Goal: Navigation & Orientation: Find specific page/section

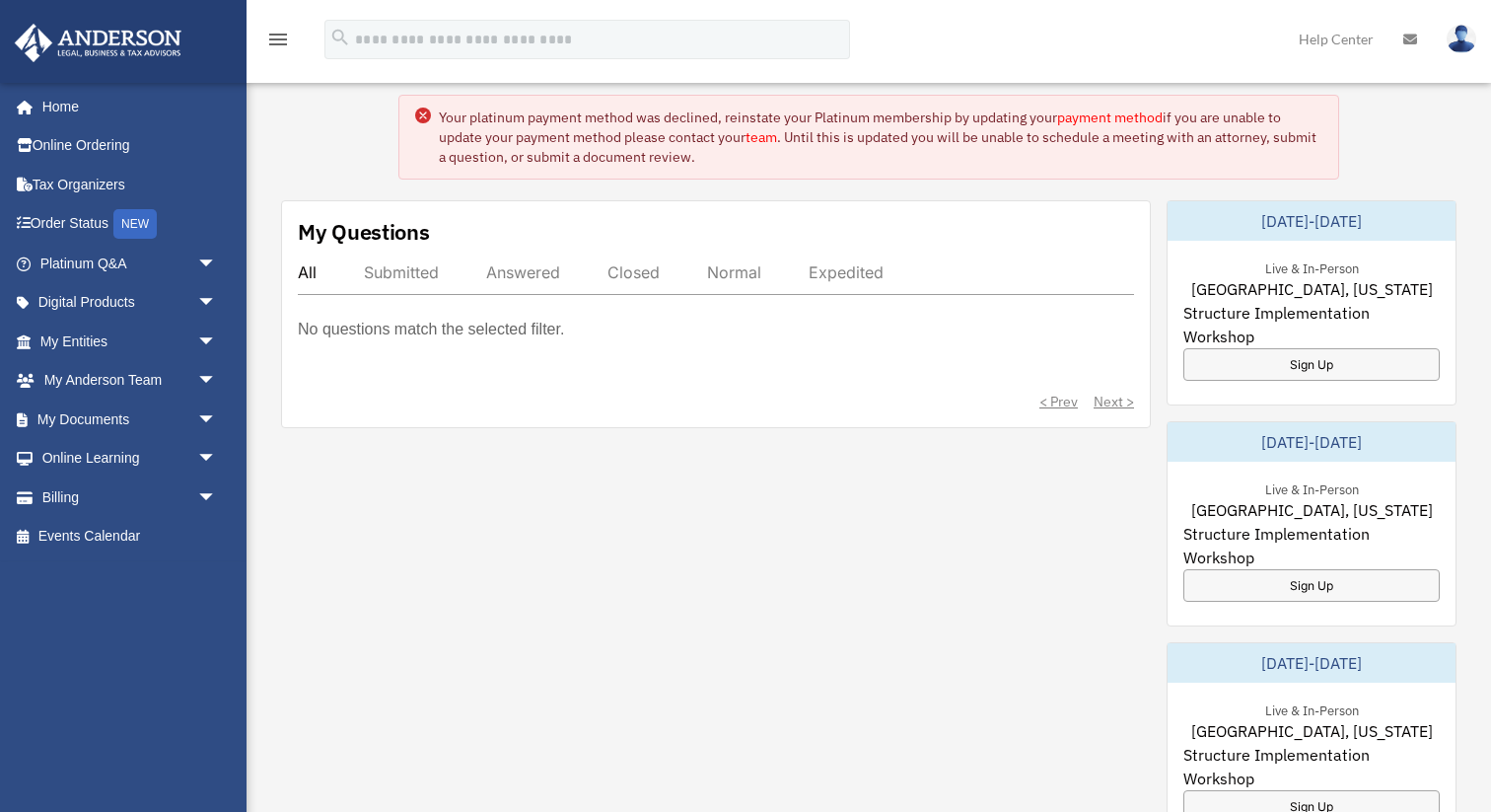
scroll to position [73, 0]
click at [84, 222] on link "Order Status NEW" at bounding box center [130, 224] width 233 height 40
click at [82, 338] on link "My Entities arrow_drop_down" at bounding box center [130, 340] width 233 height 39
click at [206, 341] on span "arrow_drop_down" at bounding box center [216, 341] width 39 height 40
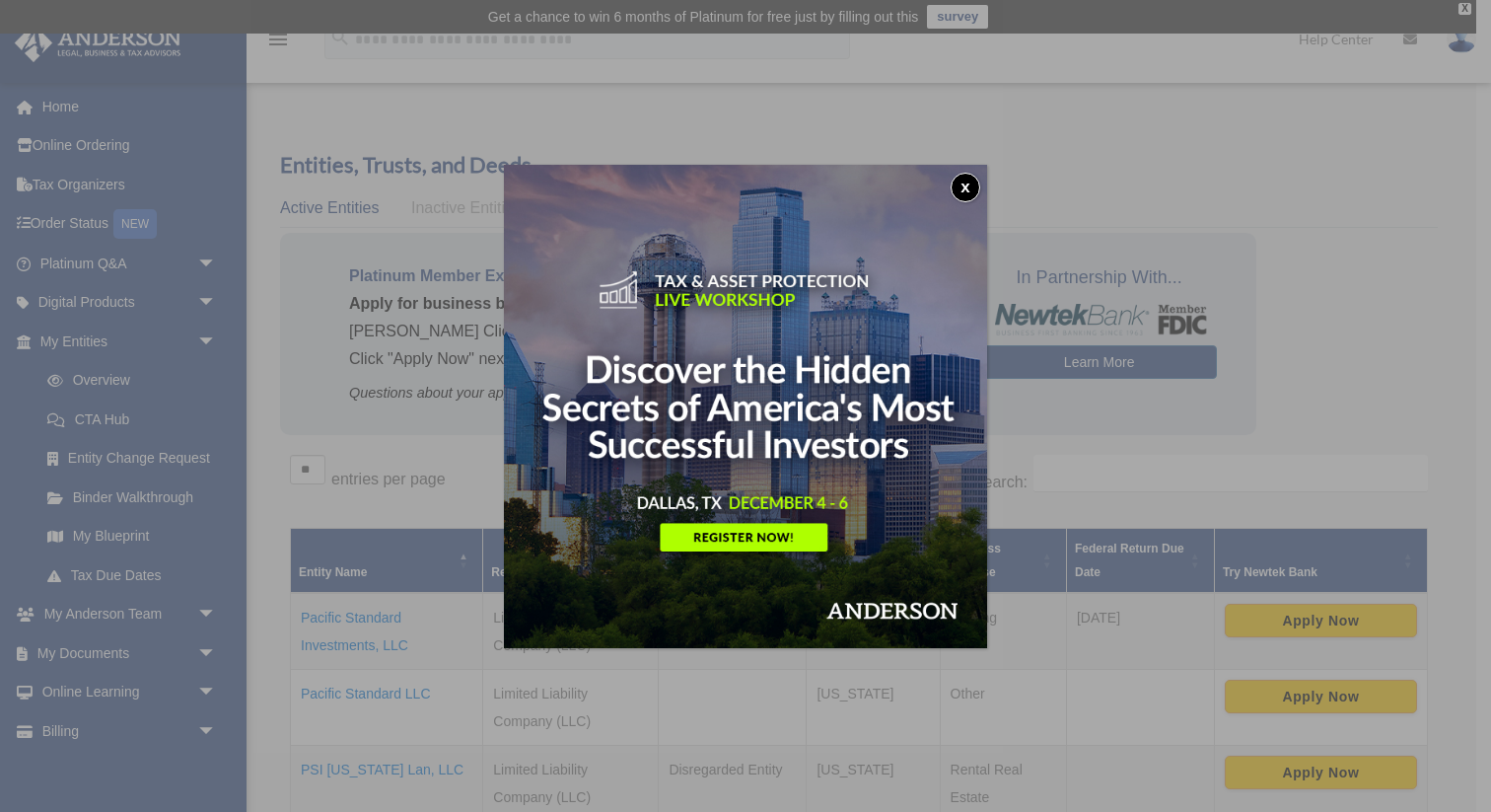
click at [964, 182] on button "x" at bounding box center [966, 188] width 30 height 30
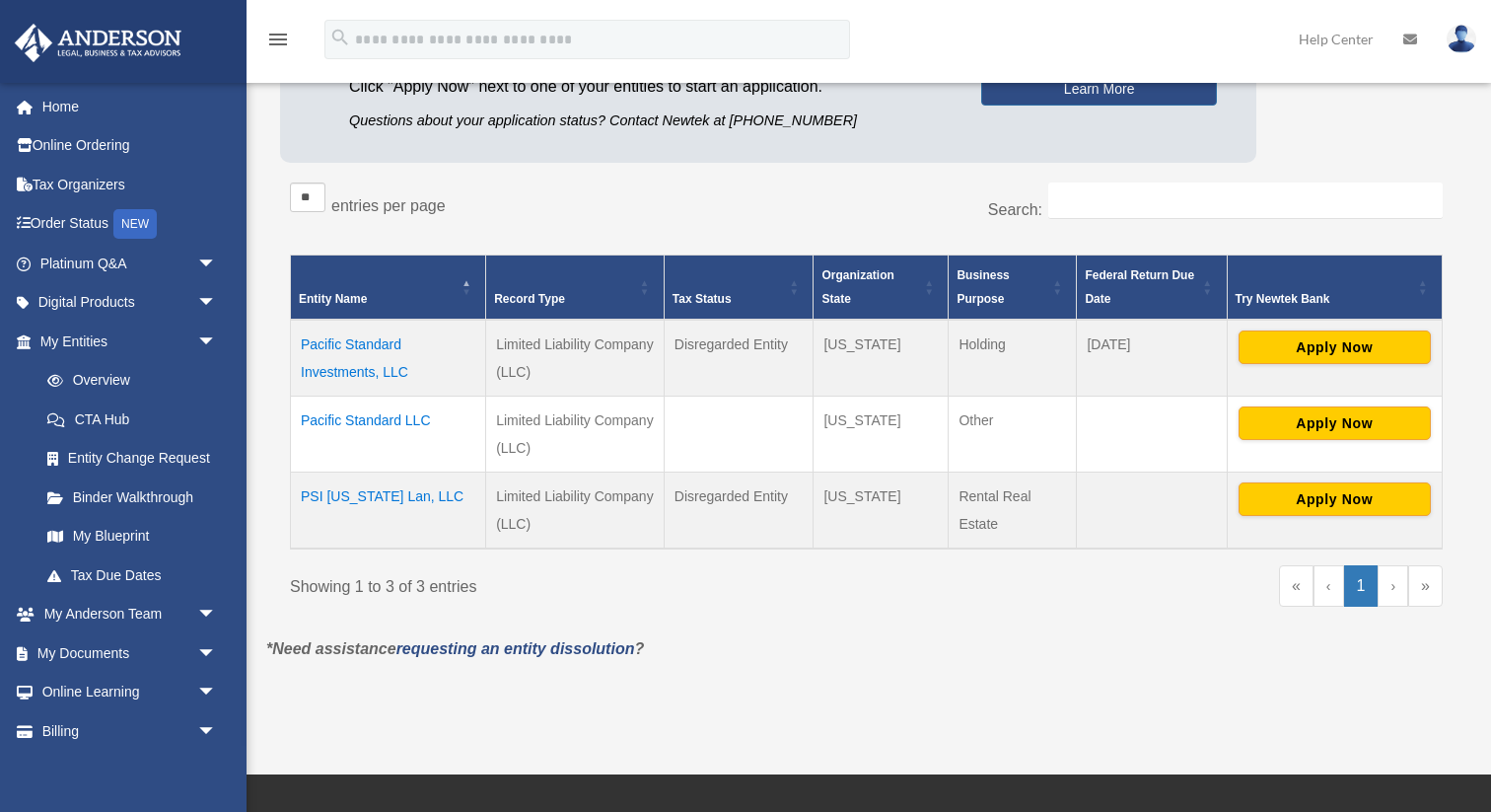
scroll to position [291, 0]
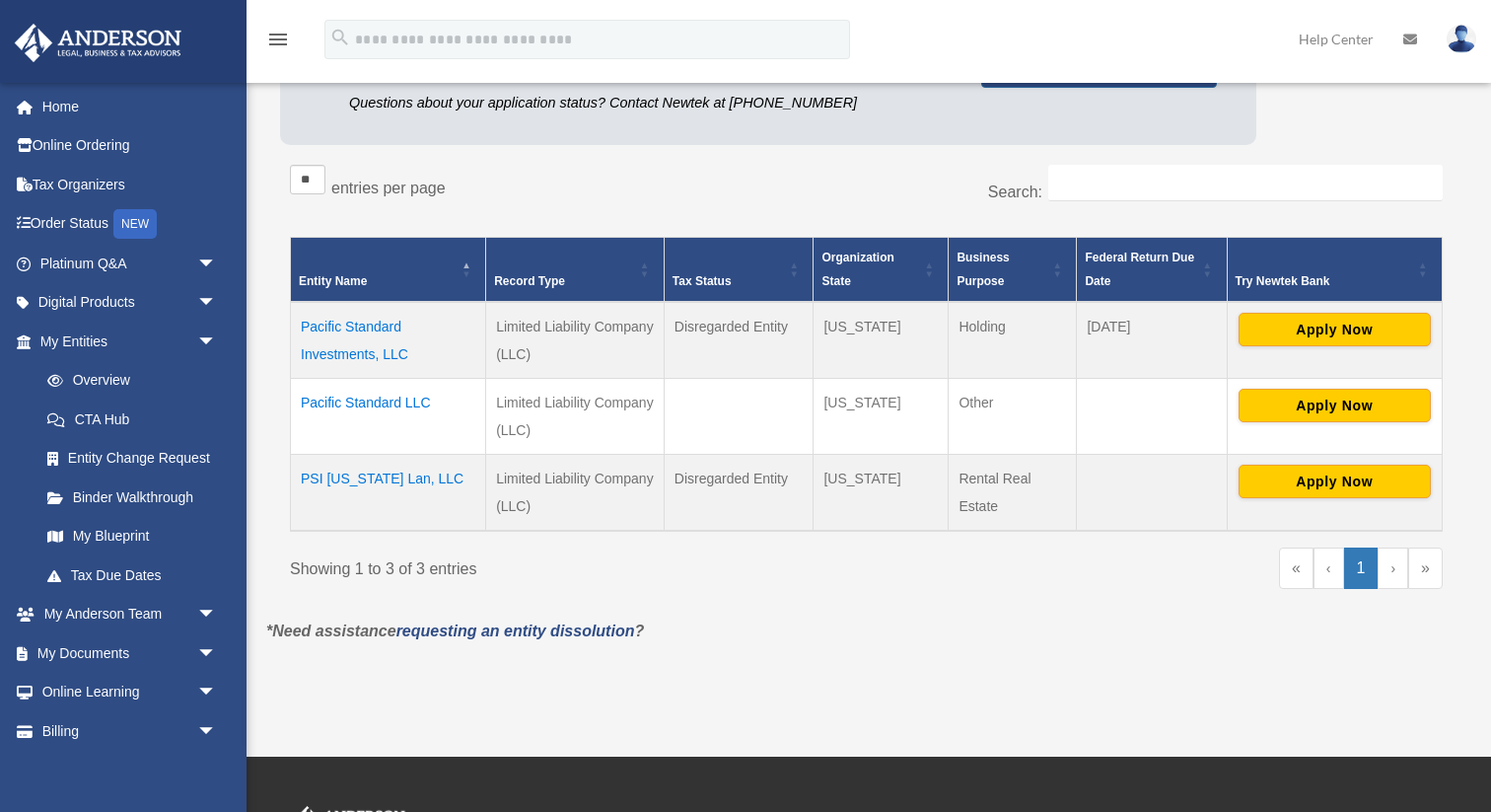
click at [352, 321] on td "Pacific Standard Investments, LLC" at bounding box center [388, 340] width 195 height 77
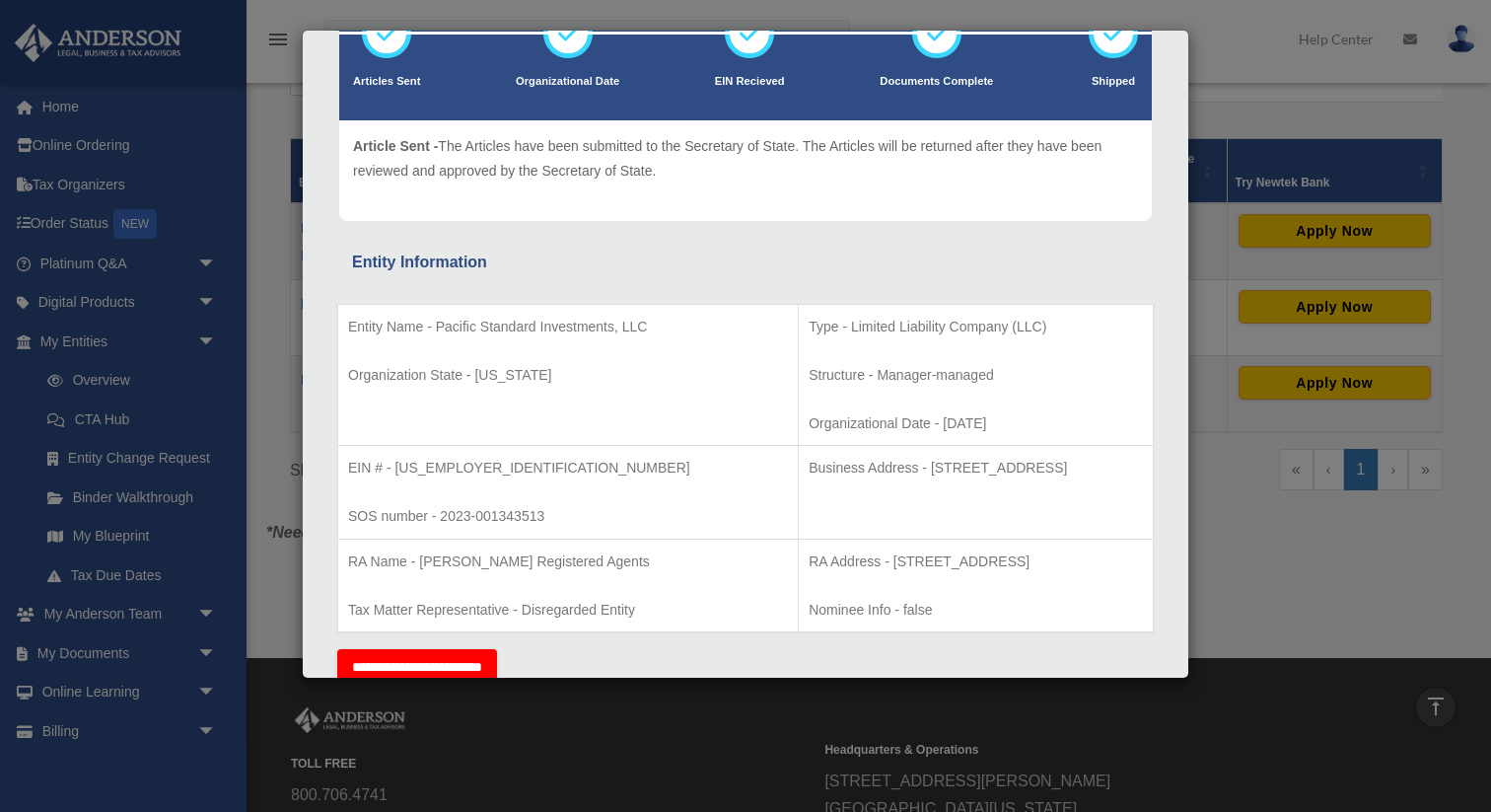
scroll to position [0, 0]
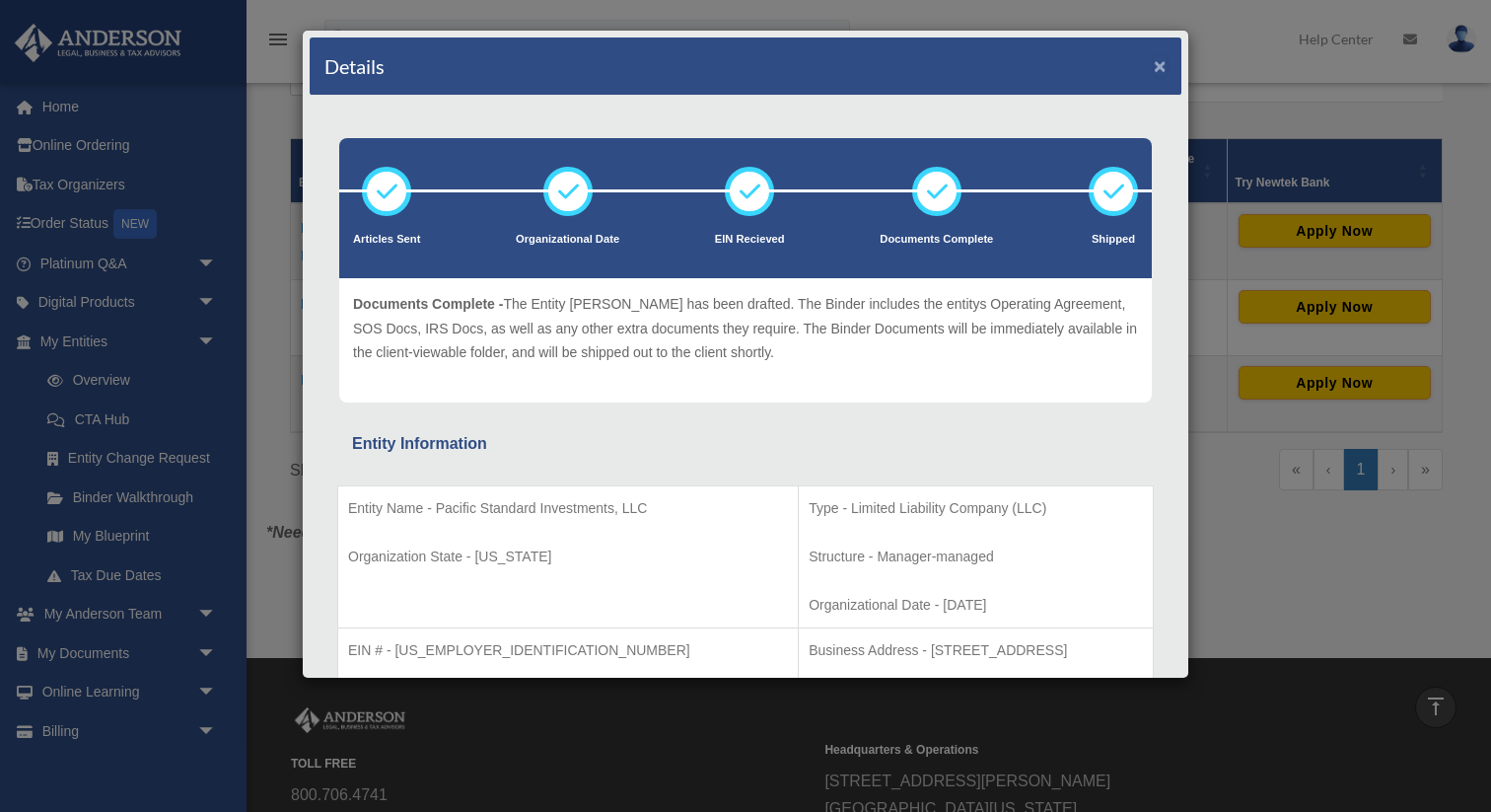
click at [1162, 60] on button "×" at bounding box center [1160, 65] width 13 height 21
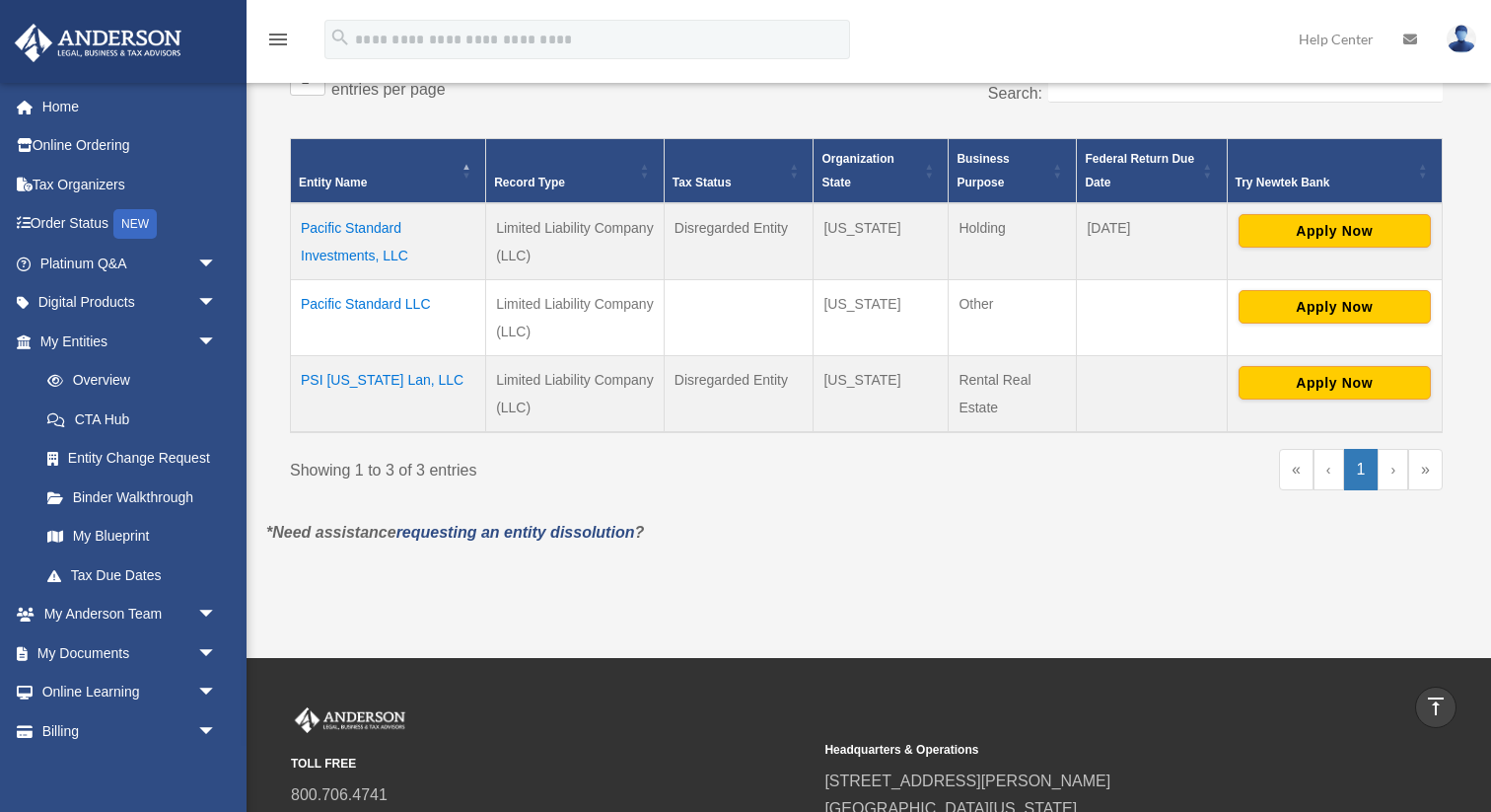
click at [333, 304] on td "Pacific Standard LLC" at bounding box center [388, 318] width 195 height 76
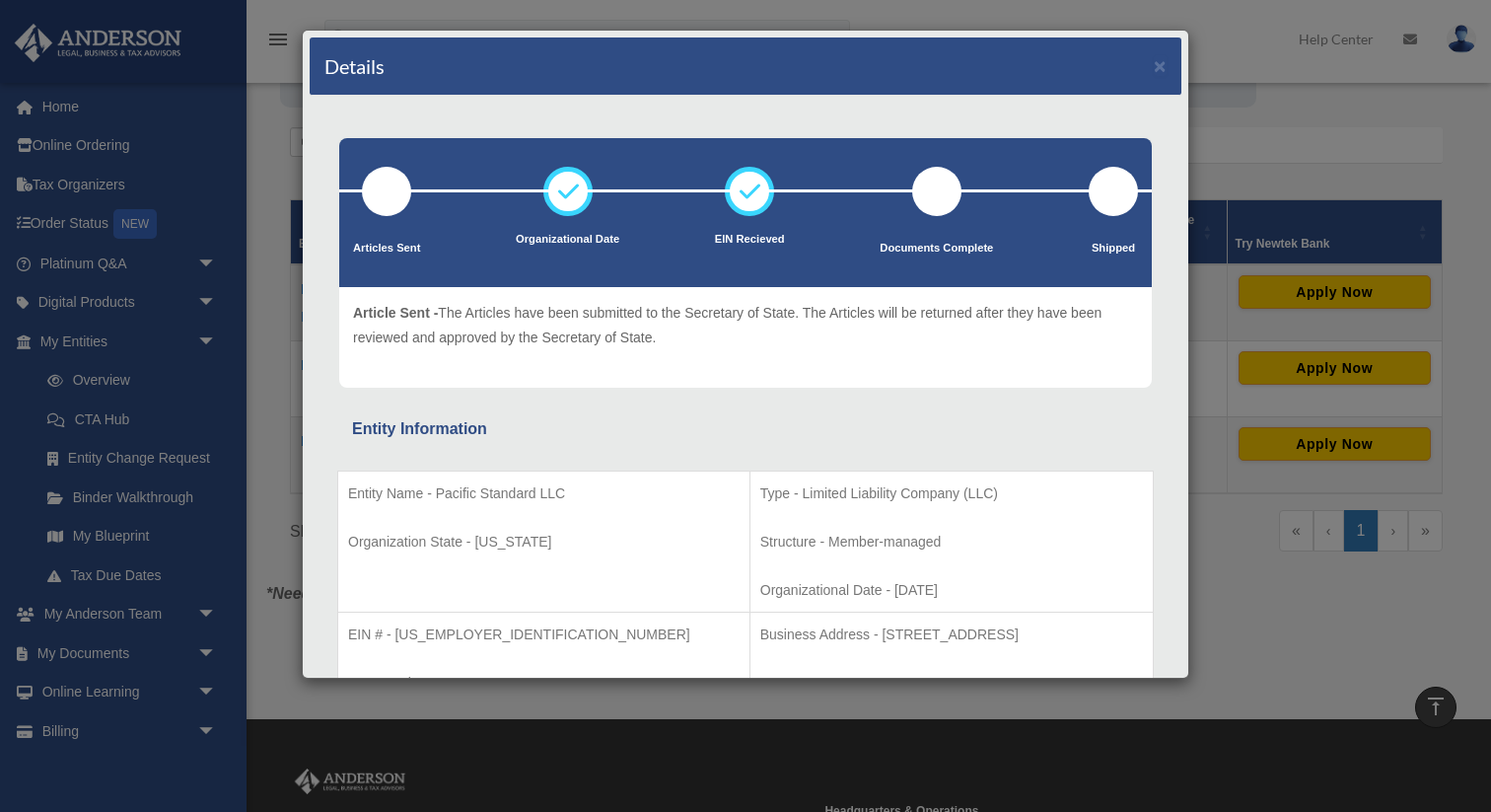
scroll to position [318, 0]
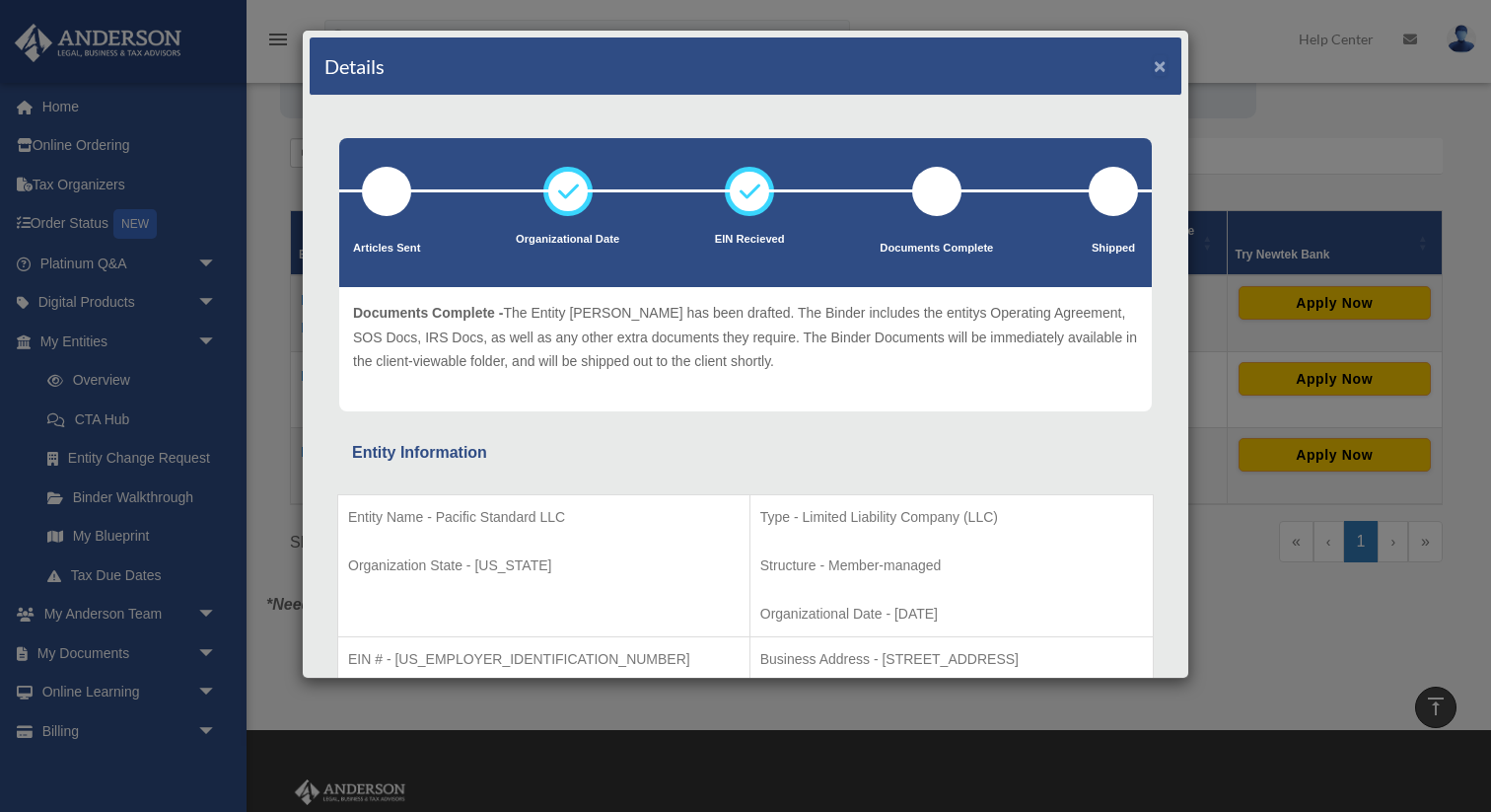
click at [1162, 68] on button "×" at bounding box center [1160, 65] width 13 height 21
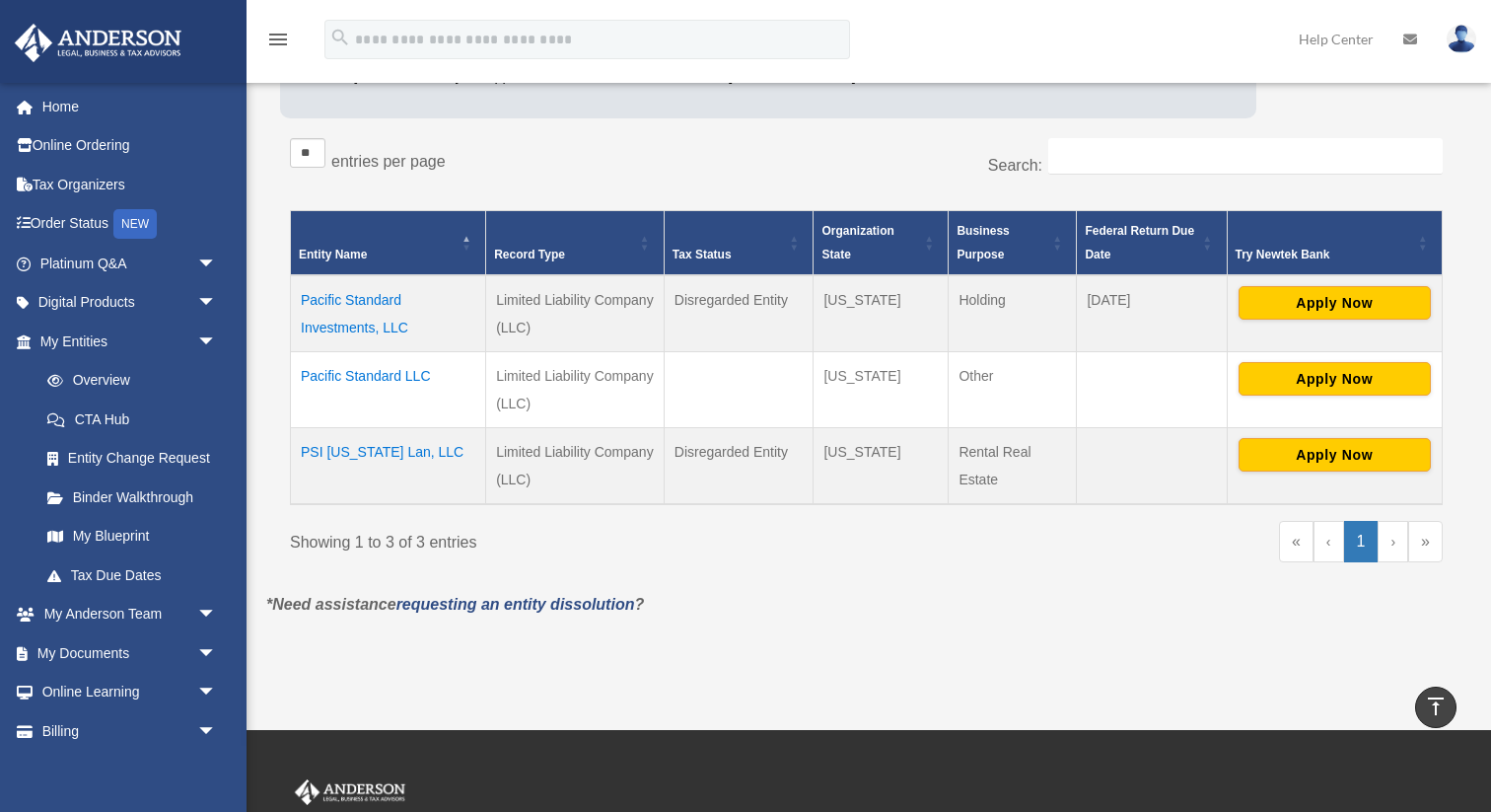
click at [376, 313] on td "Pacific Standard Investments, LLC" at bounding box center [388, 313] width 195 height 77
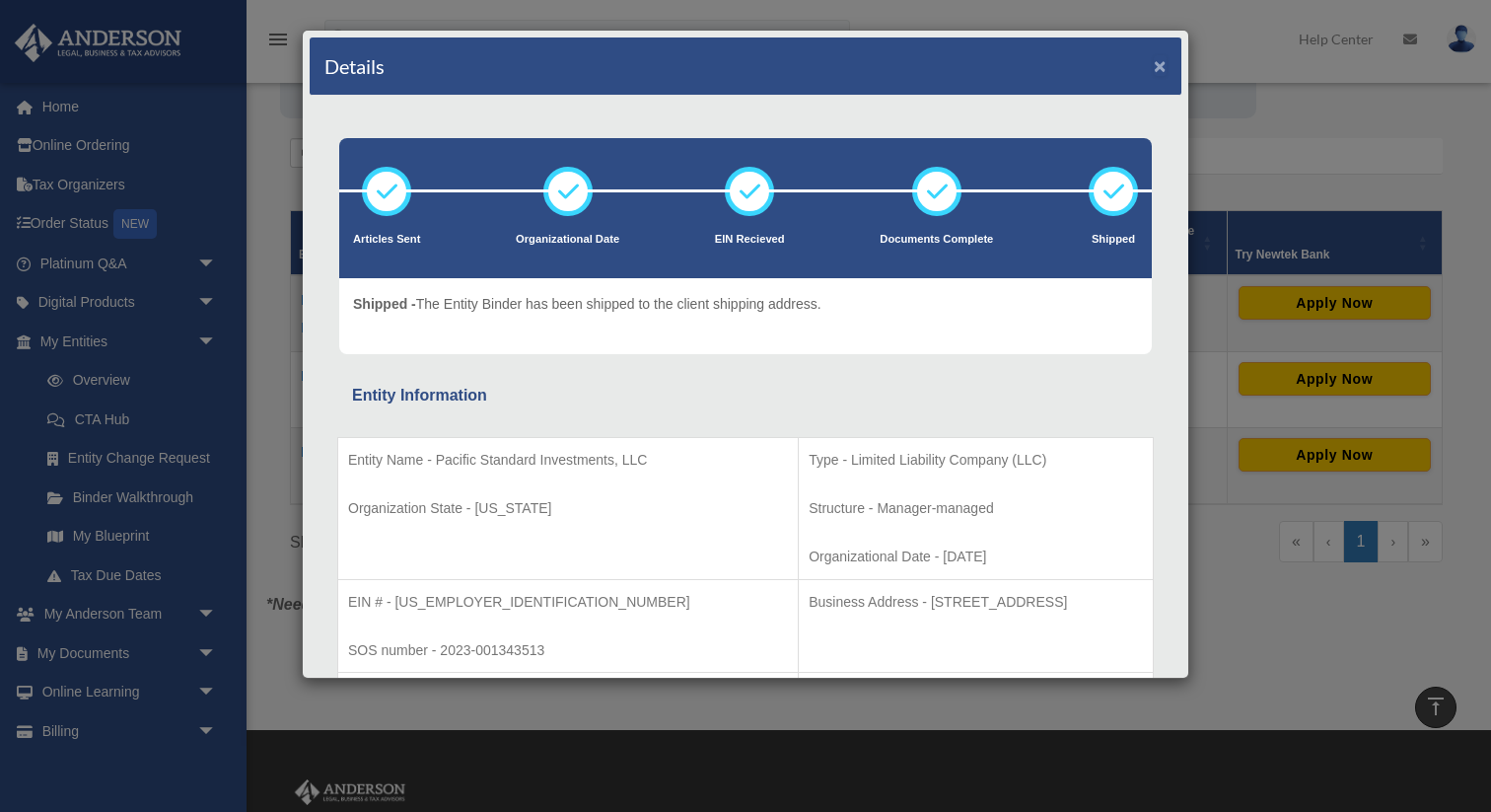
click at [1157, 69] on button "×" at bounding box center [1160, 65] width 13 height 21
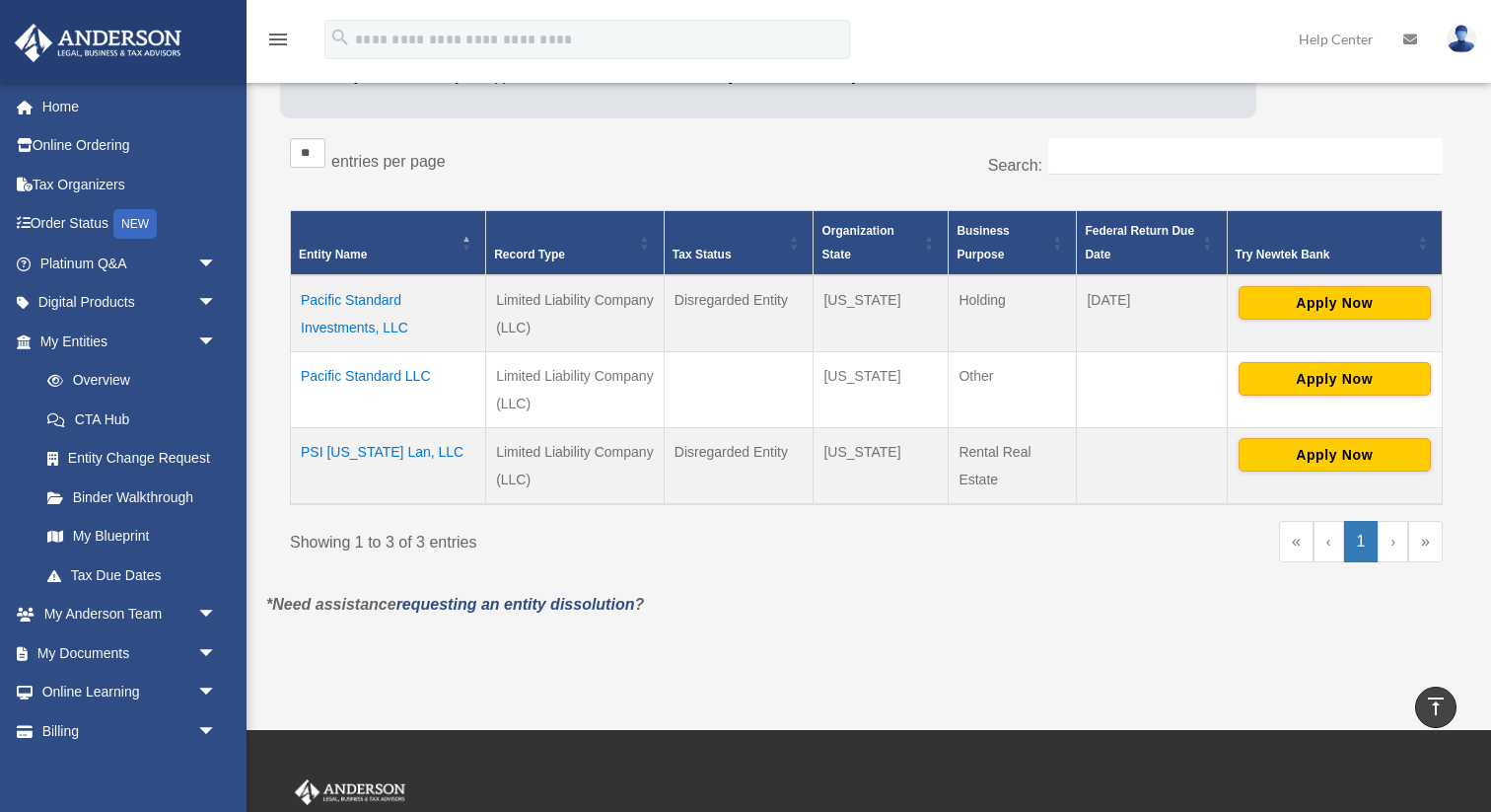
click at [340, 448] on td "PSI [US_STATE] Lan, LLC" at bounding box center [388, 466] width 195 height 77
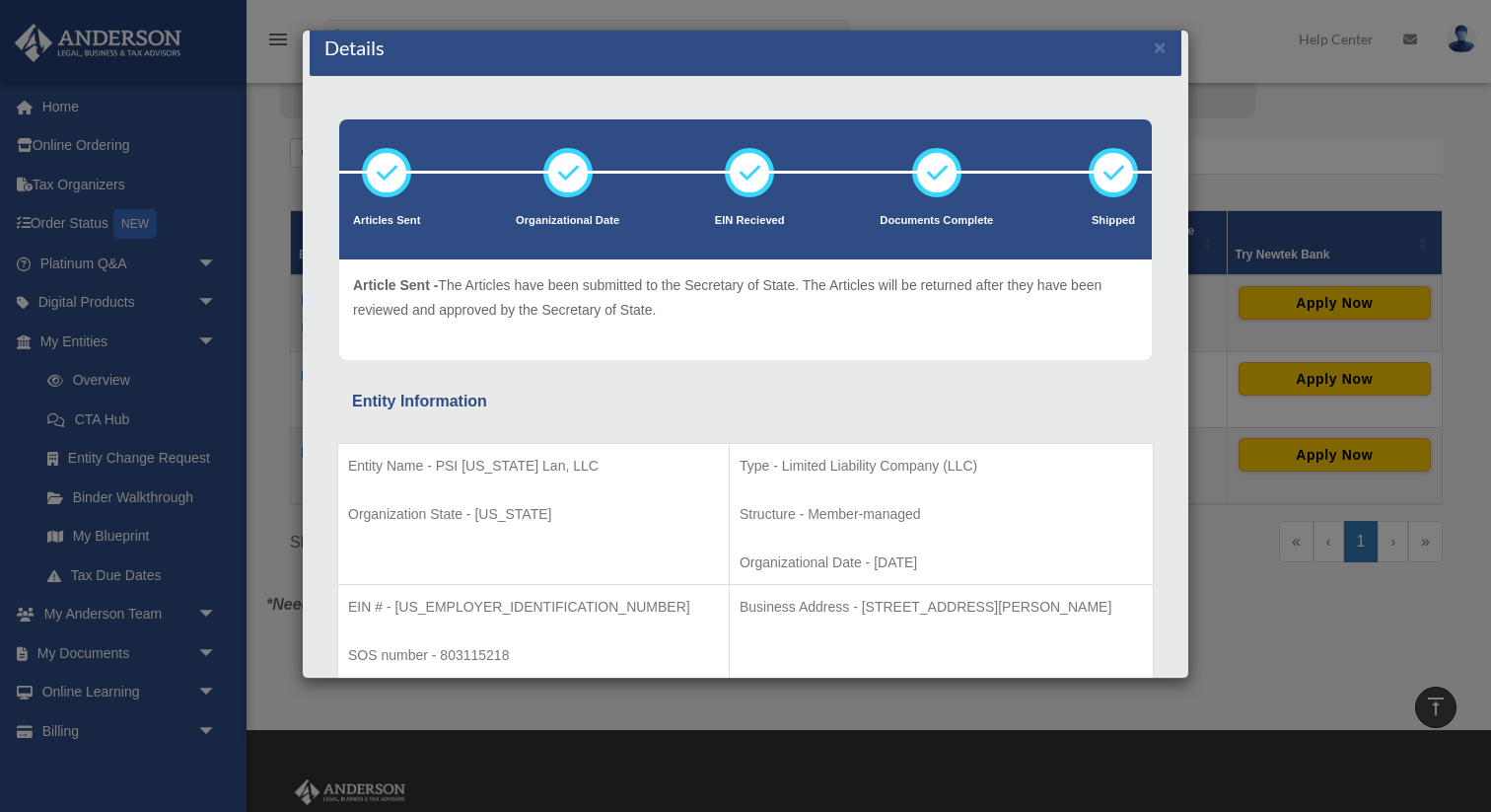
scroll to position [0, 0]
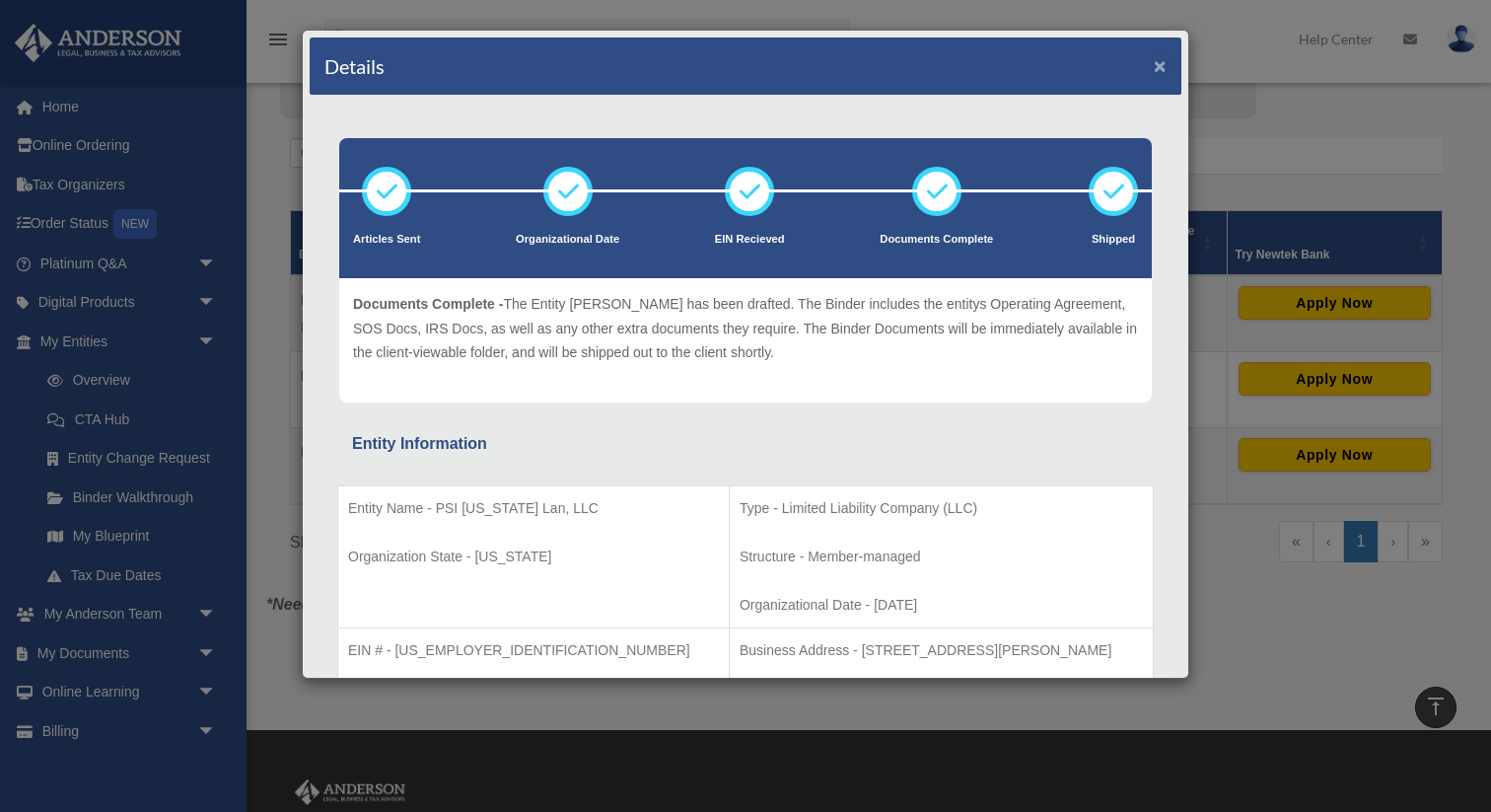
click at [1165, 64] on button "×" at bounding box center [1160, 65] width 13 height 21
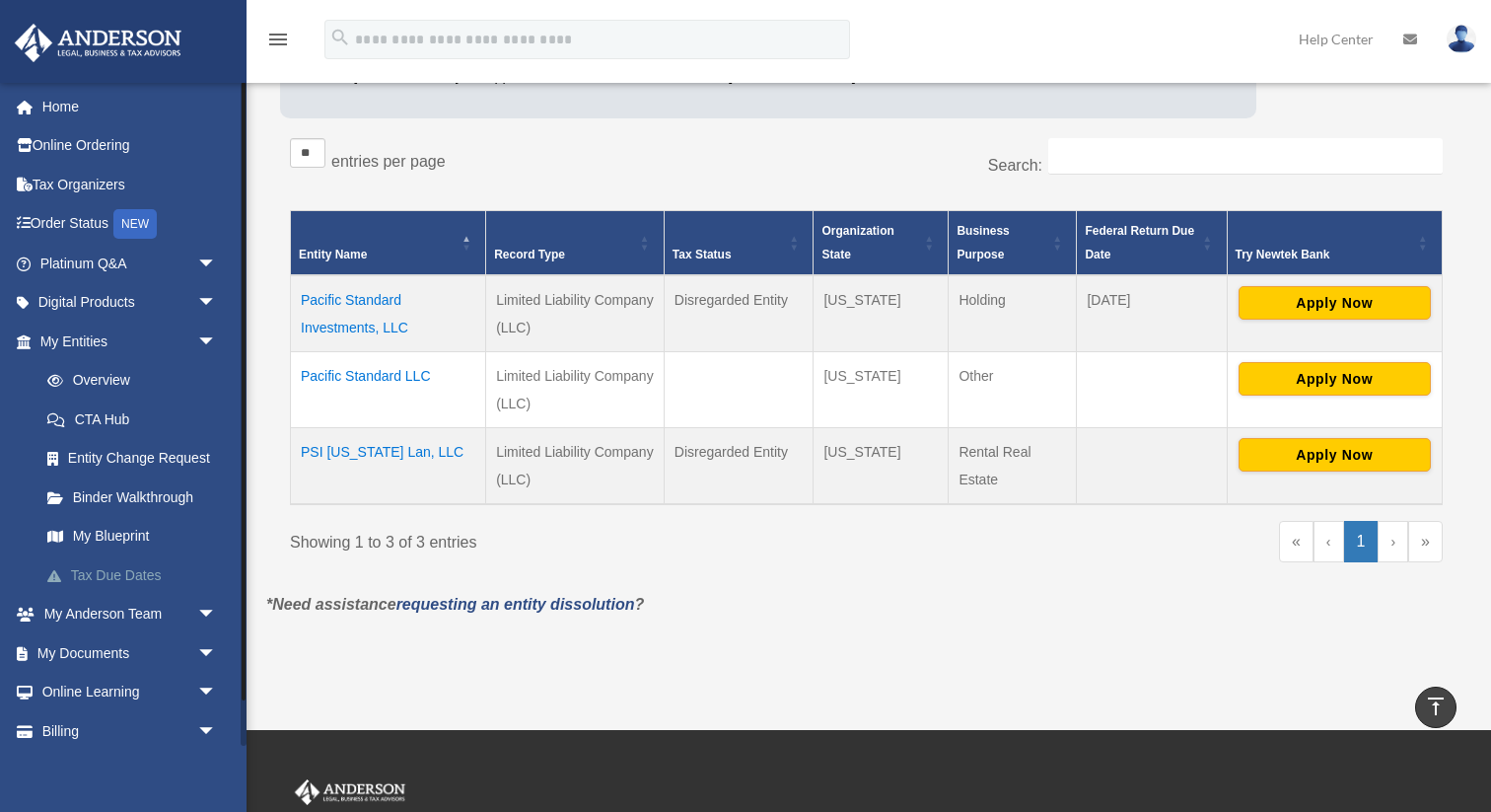
click at [113, 582] on link "Tax Due Dates" at bounding box center [137, 574] width 219 height 39
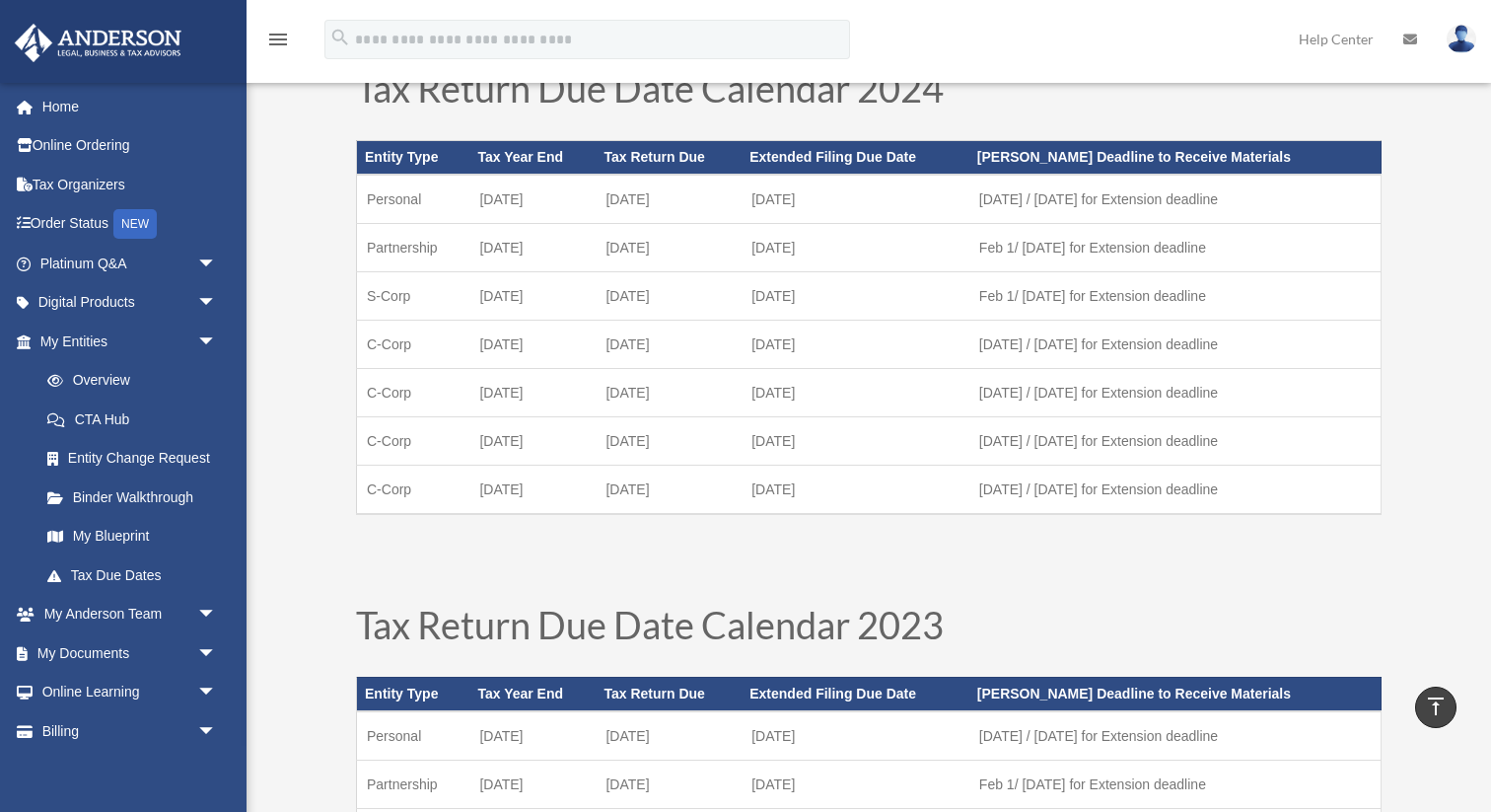
scroll to position [703, 0]
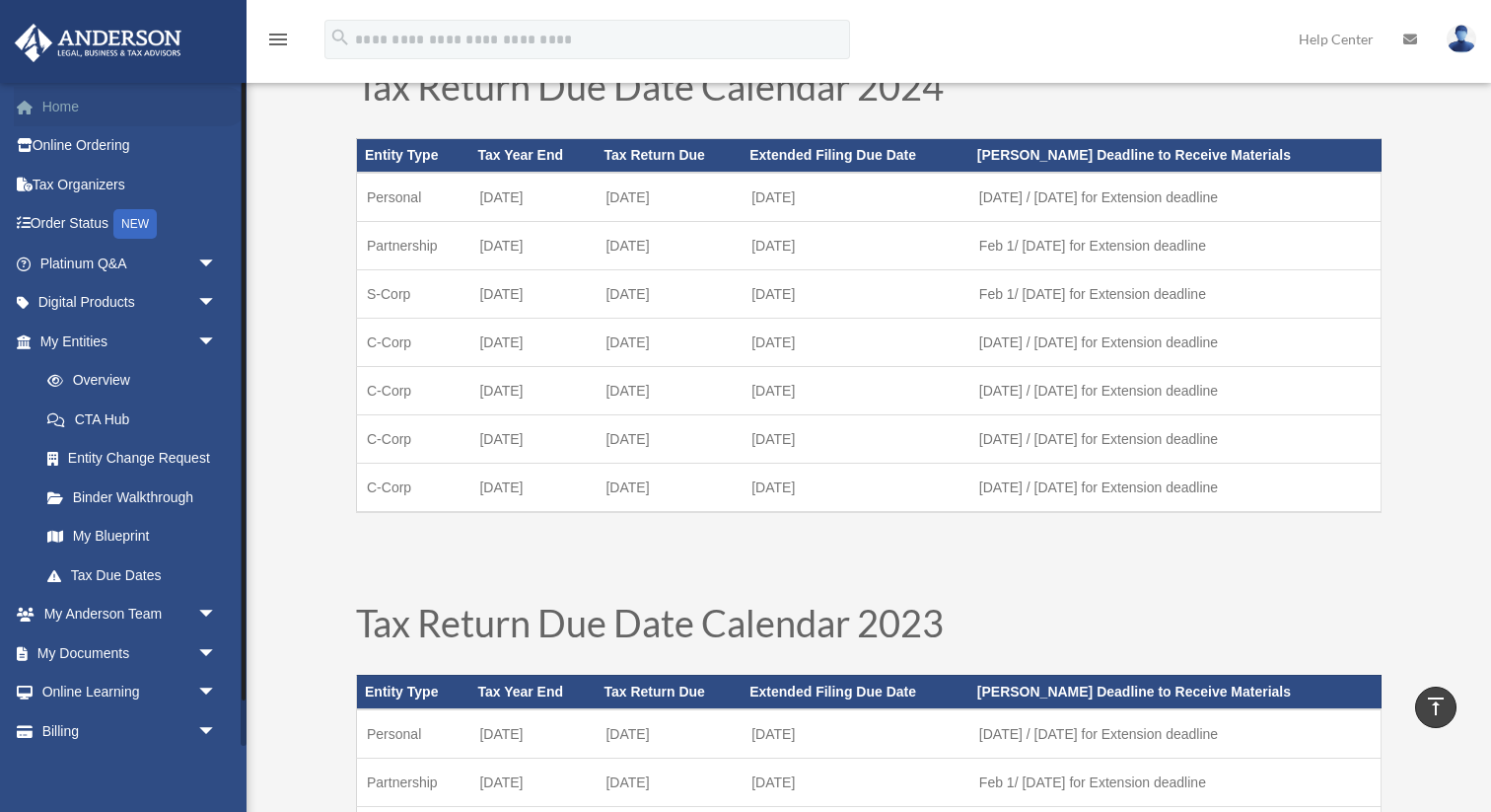
click at [56, 105] on link "Home" at bounding box center [130, 106] width 233 height 39
click at [60, 107] on link "Home" at bounding box center [130, 106] width 233 height 39
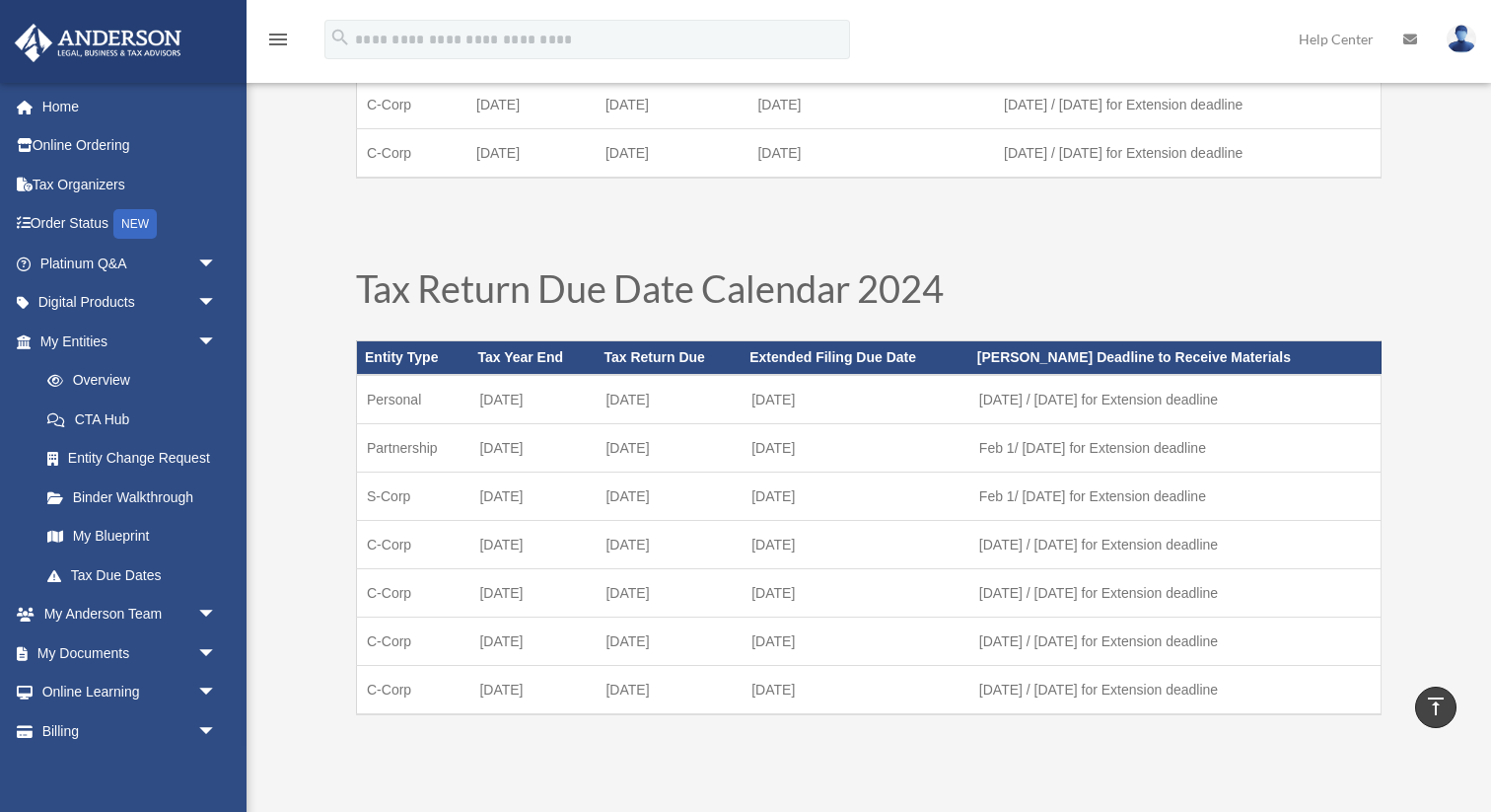
scroll to position [0, 0]
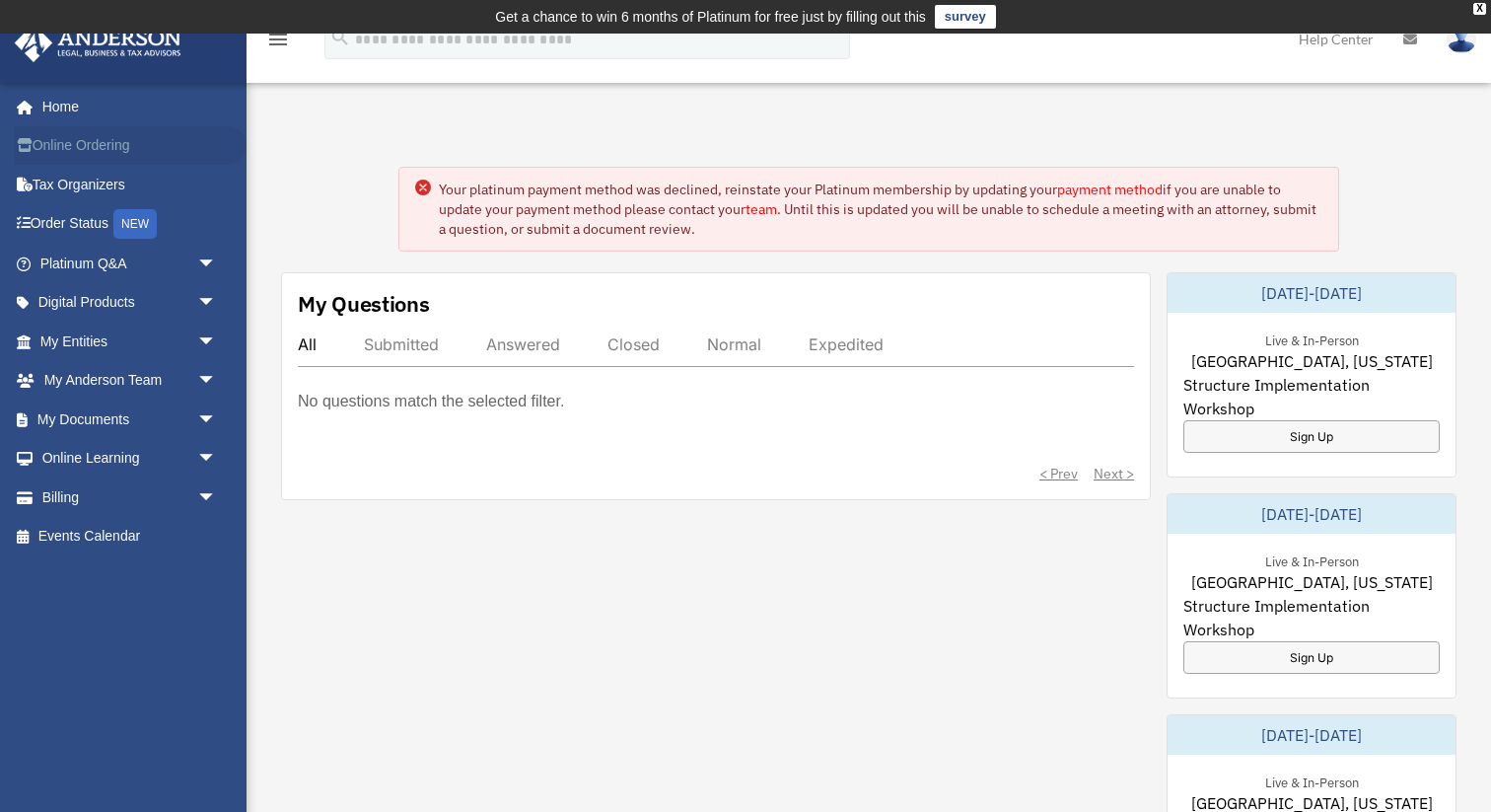
click at [107, 152] on link "Online Ordering" at bounding box center [130, 145] width 233 height 39
click at [197, 423] on span "arrow_drop_down" at bounding box center [216, 419] width 39 height 40
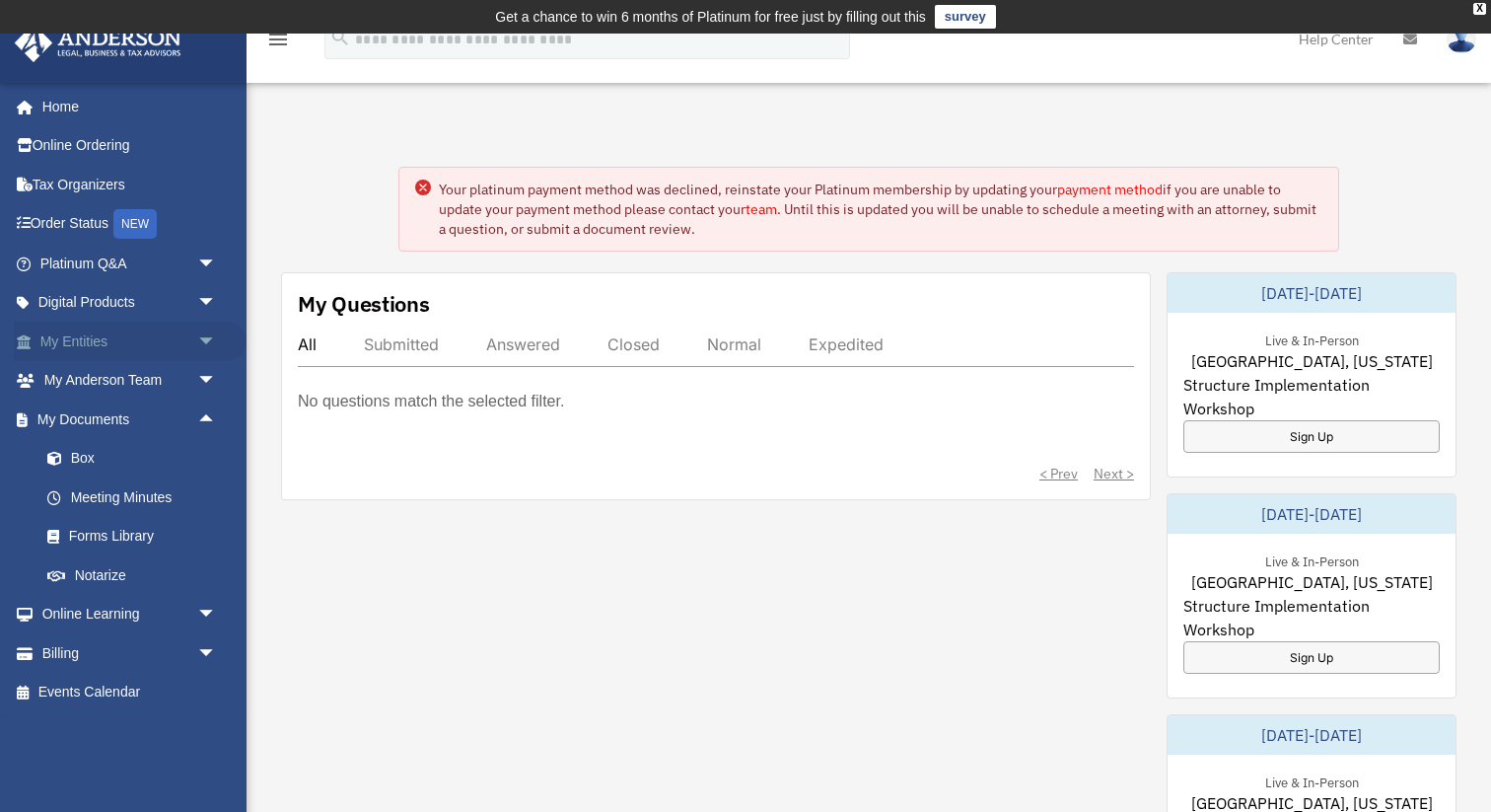
click at [89, 346] on link "My Entities arrow_drop_down" at bounding box center [130, 340] width 233 height 39
click at [198, 343] on span "arrow_drop_down" at bounding box center [216, 341] width 39 height 40
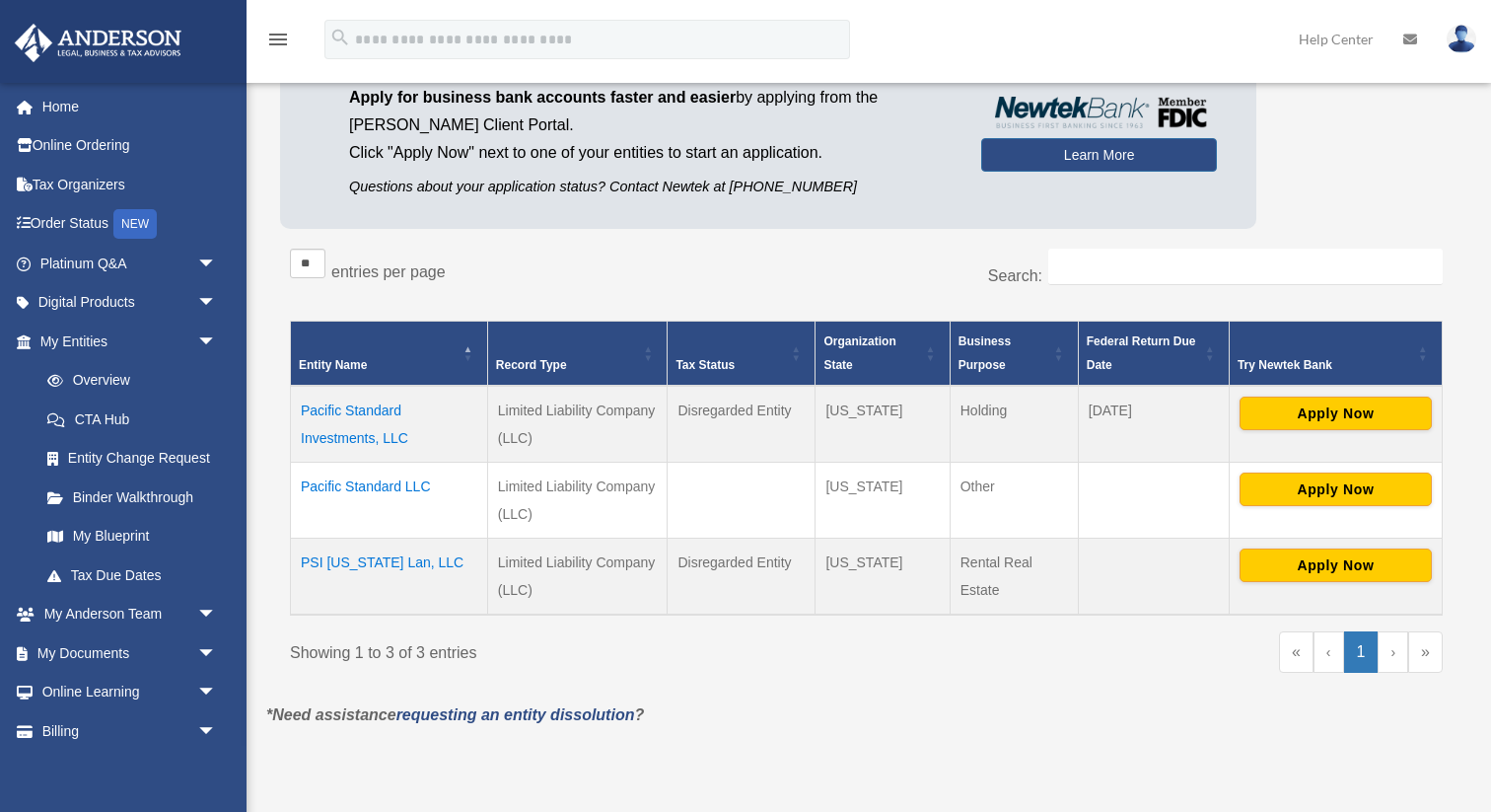
scroll to position [217, 0]
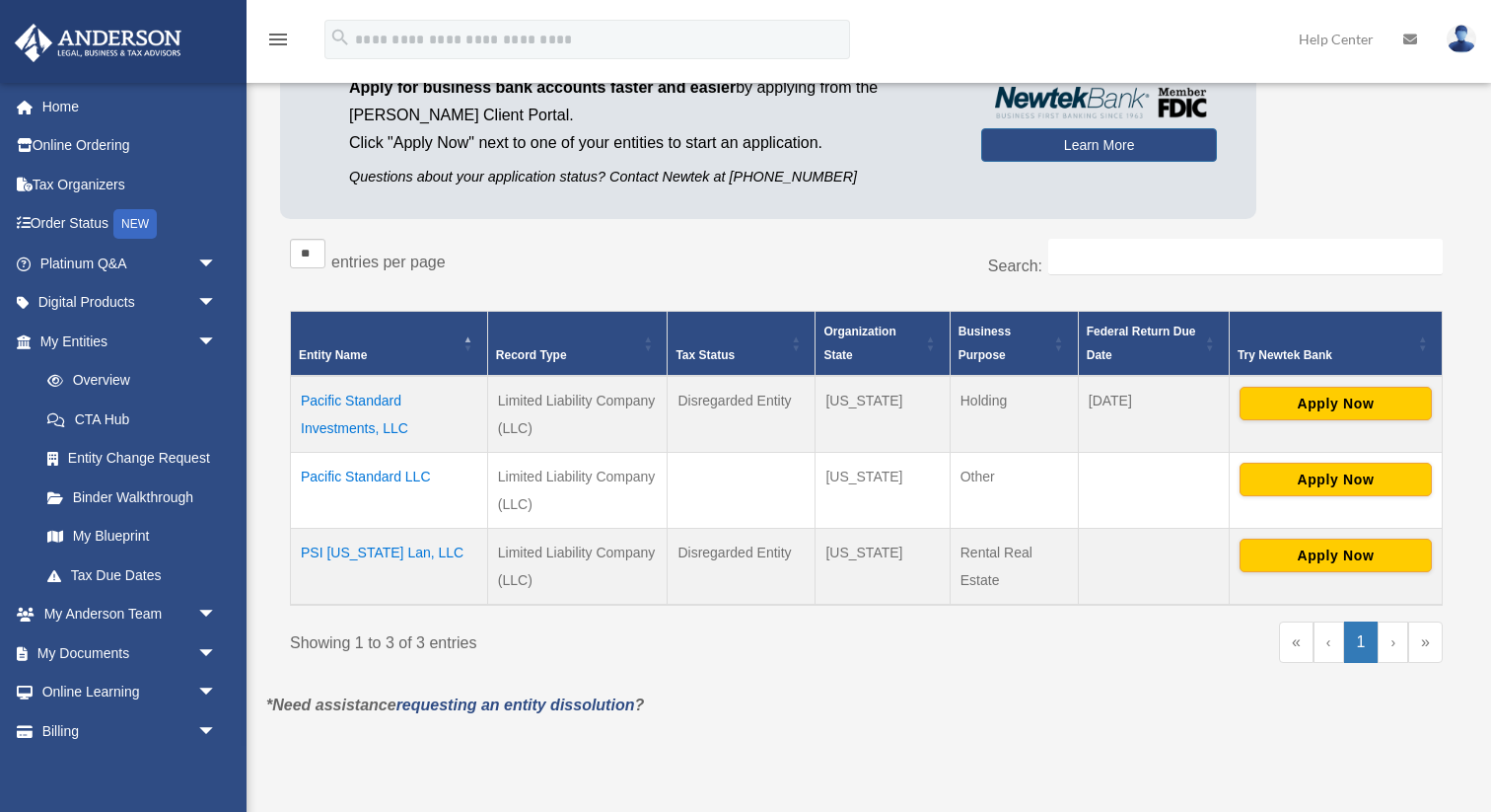
click at [346, 396] on td "Pacific Standard Investments, LLC" at bounding box center [389, 414] width 197 height 77
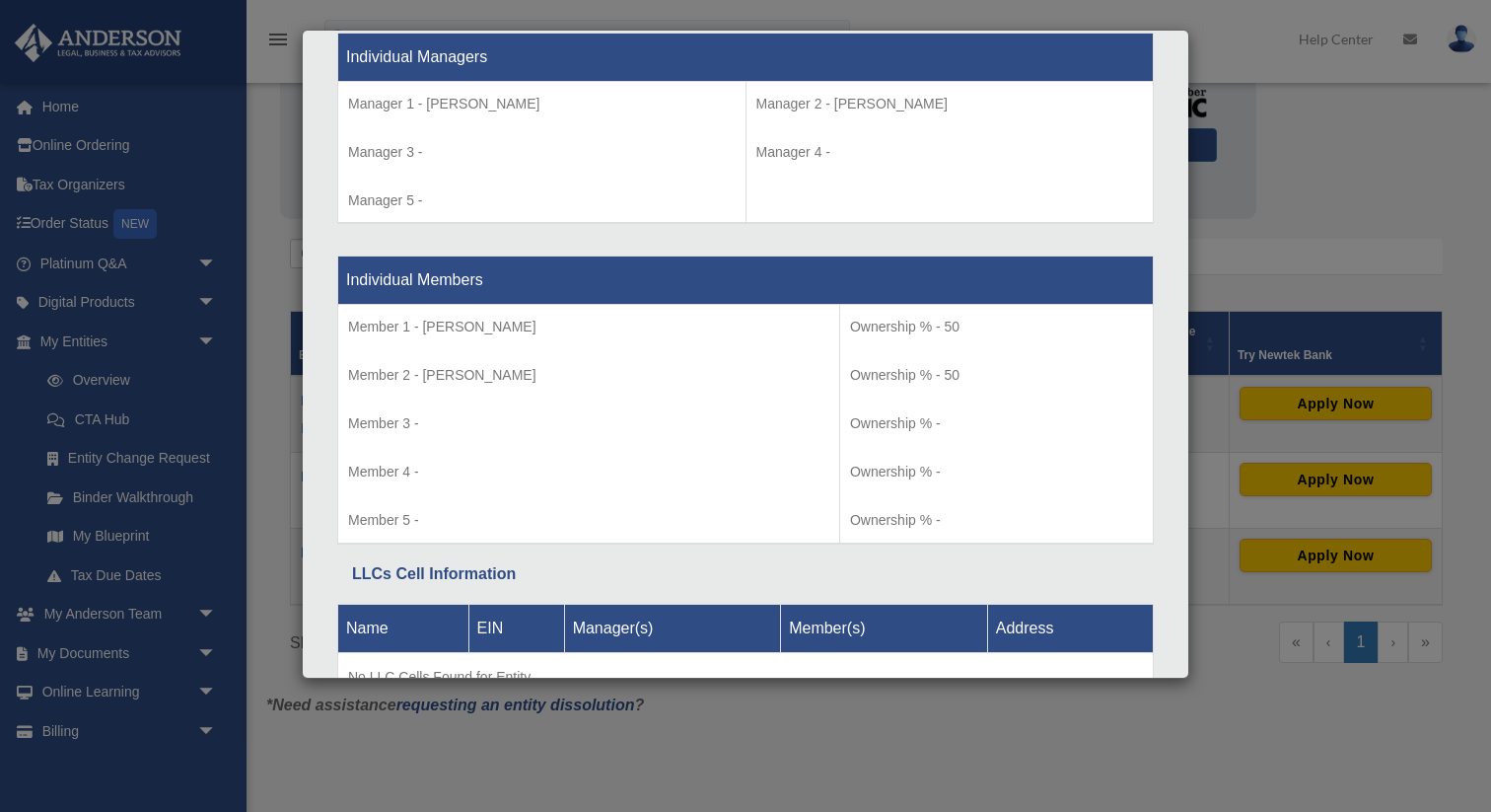
scroll to position [1952, 0]
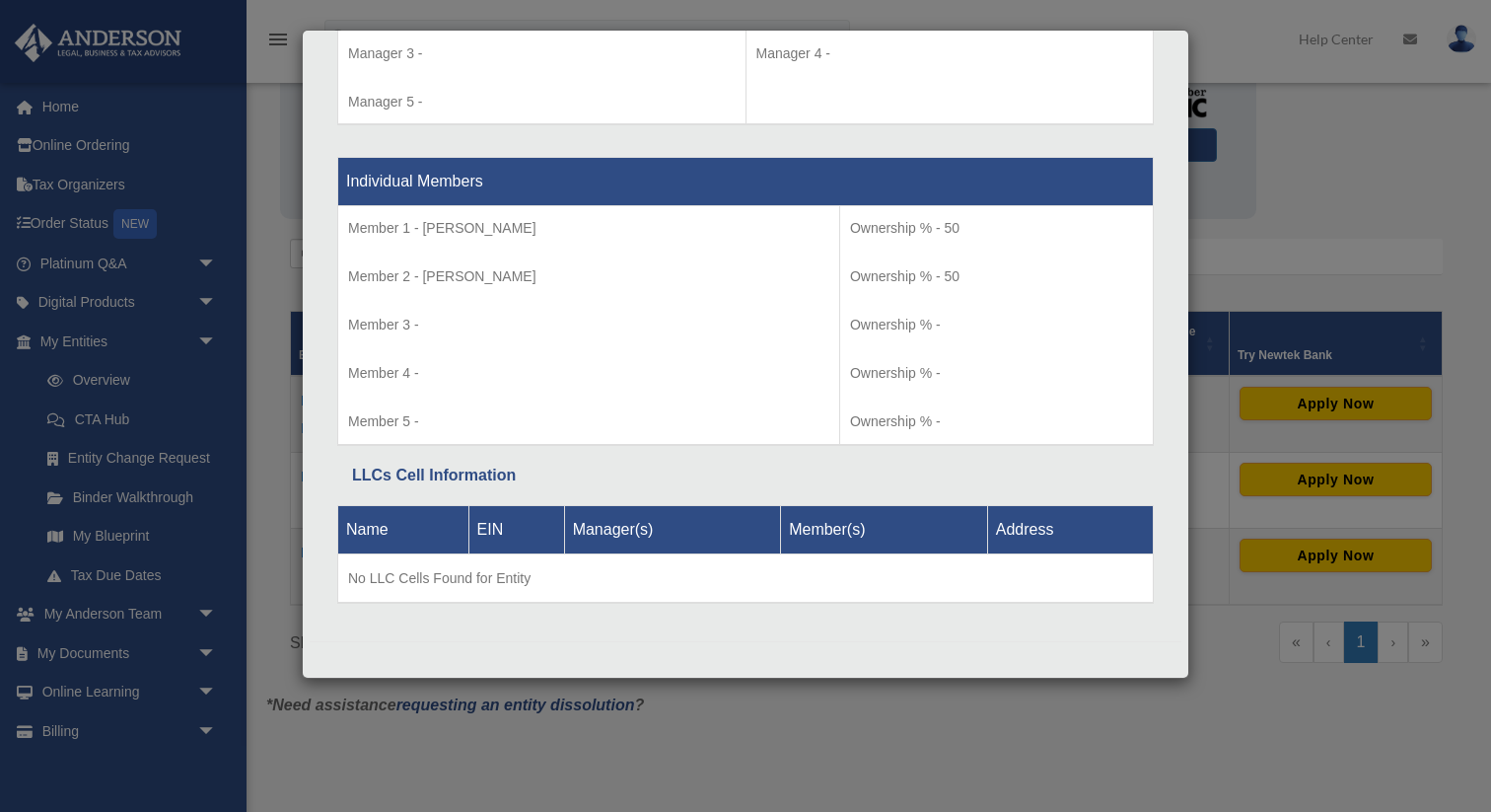
click at [282, 114] on div "Details × Articles Sent Organizational Date" at bounding box center [745, 406] width 1491 height 812
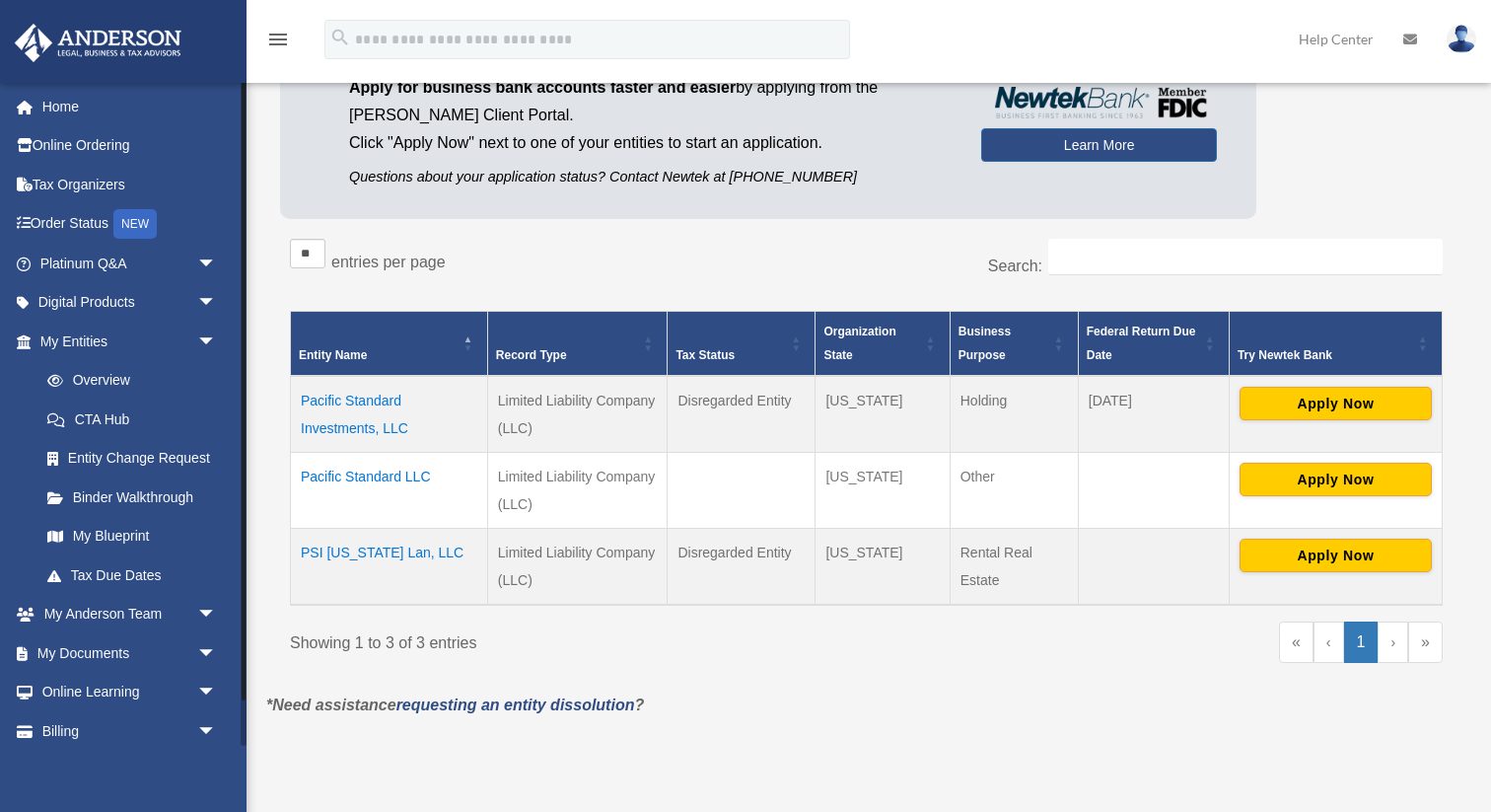
drag, startPoint x: 329, startPoint y: 480, endPoint x: 242, endPoint y: 522, distance: 97.1
click at [242, 522] on div "Overview gedeontsegaye@gmail.com Sign Out gedeontsegaye@gmail.com Home Online O…" at bounding box center [745, 323] width 1491 height 894
click at [141, 798] on div "gedeontsegaye@gmail.com Sign Out gedeontsegaye@gmail.com Home Online Ordering T…" at bounding box center [123, 488] width 247 height 812
click at [116, 649] on link "My Documents arrow_drop_down" at bounding box center [130, 652] width 233 height 39
click at [206, 649] on span "arrow_drop_down" at bounding box center [216, 653] width 39 height 40
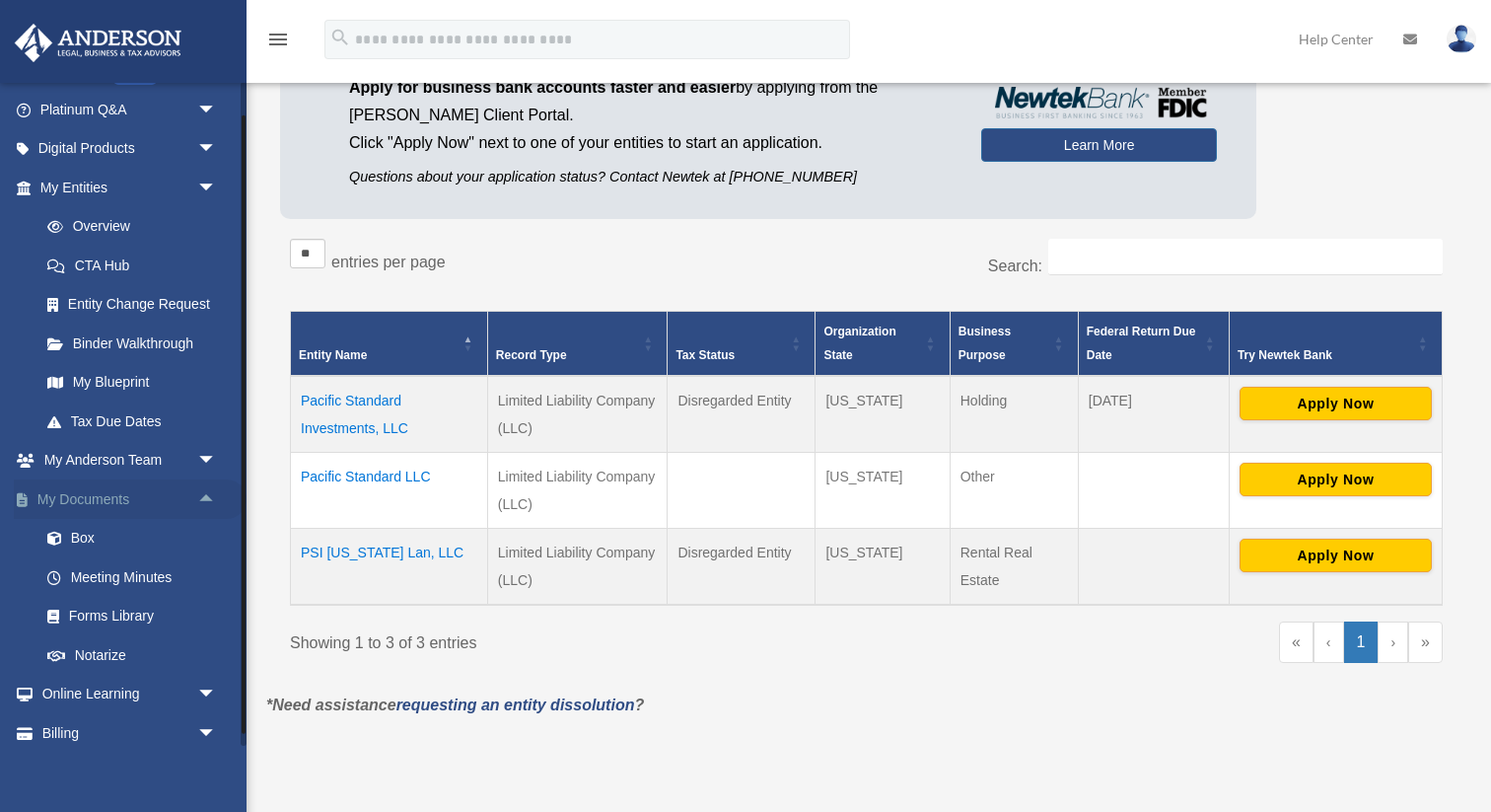
scroll to position [163, 0]
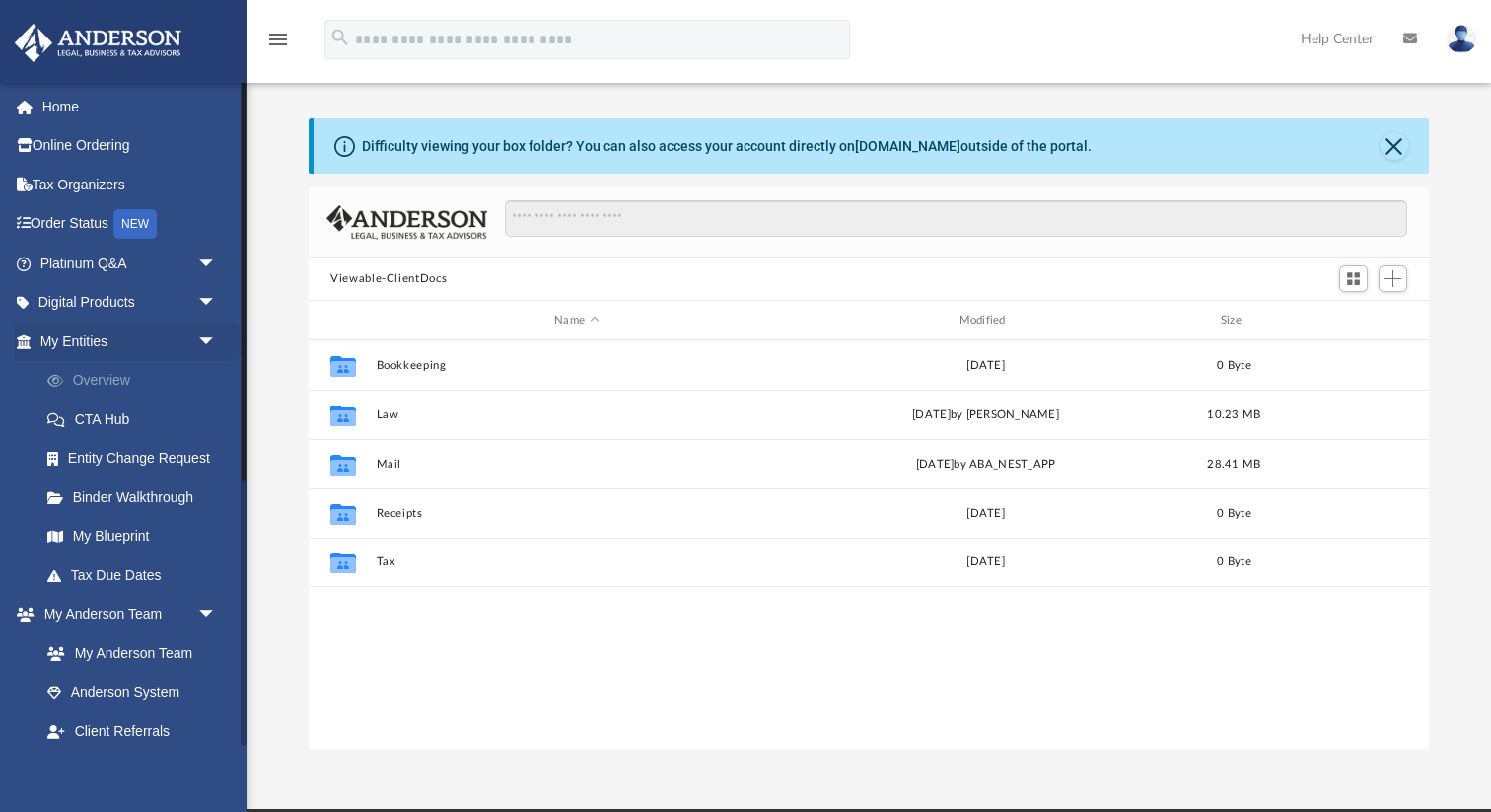
scroll to position [448, 1119]
click at [206, 306] on span "arrow_drop_down" at bounding box center [216, 303] width 39 height 40
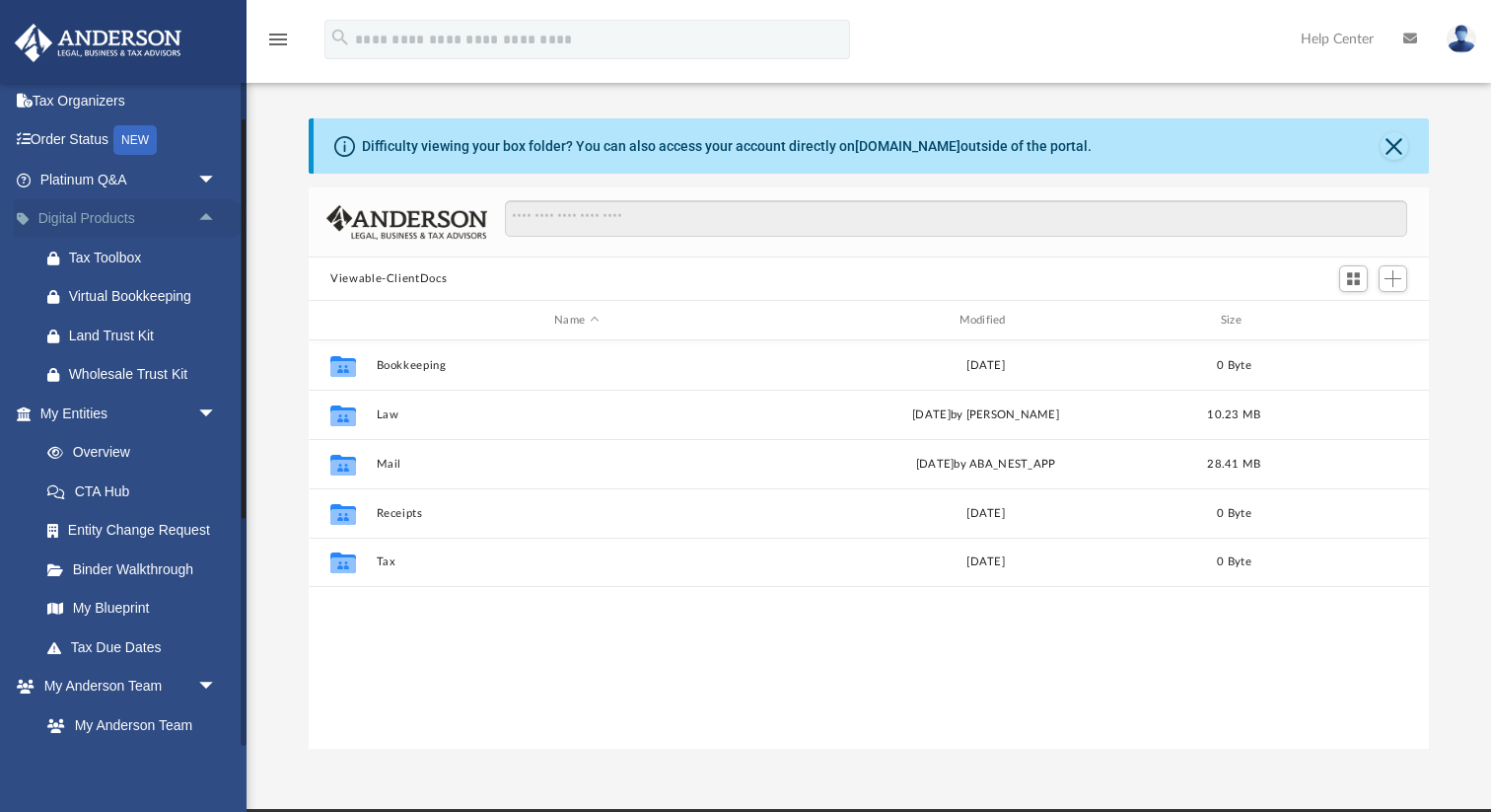
scroll to position [87, 0]
click at [94, 449] on link "Overview" at bounding box center [137, 449] width 219 height 39
click at [103, 446] on link "Overview" at bounding box center [137, 449] width 219 height 39
click at [88, 452] on link "Overview" at bounding box center [137, 449] width 219 height 39
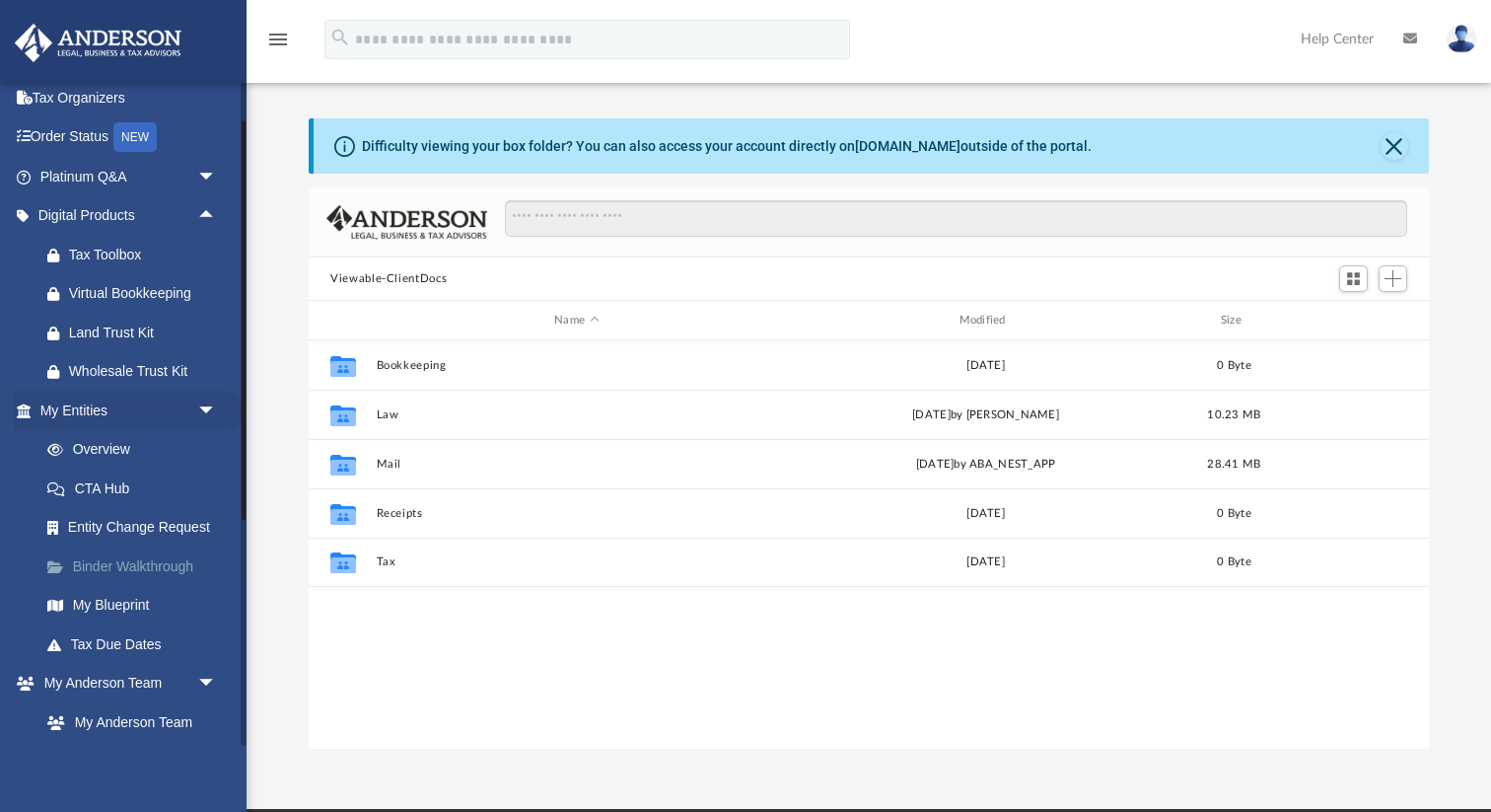
click at [106, 556] on link "Binder Walkthrough" at bounding box center [137, 565] width 219 height 39
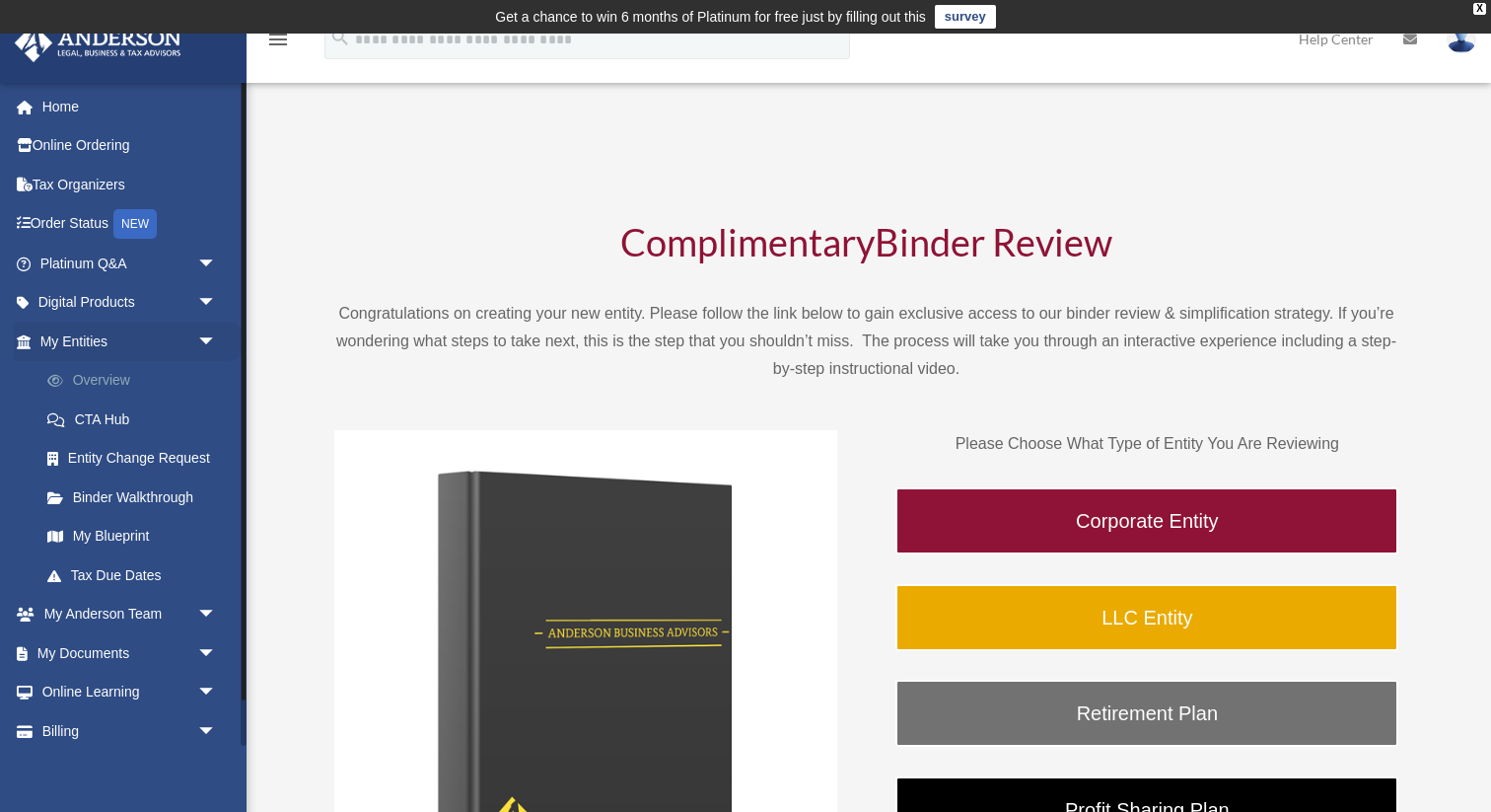
click at [102, 391] on link "Overview" at bounding box center [137, 380] width 219 height 39
click at [108, 385] on link "Overview" at bounding box center [137, 380] width 219 height 39
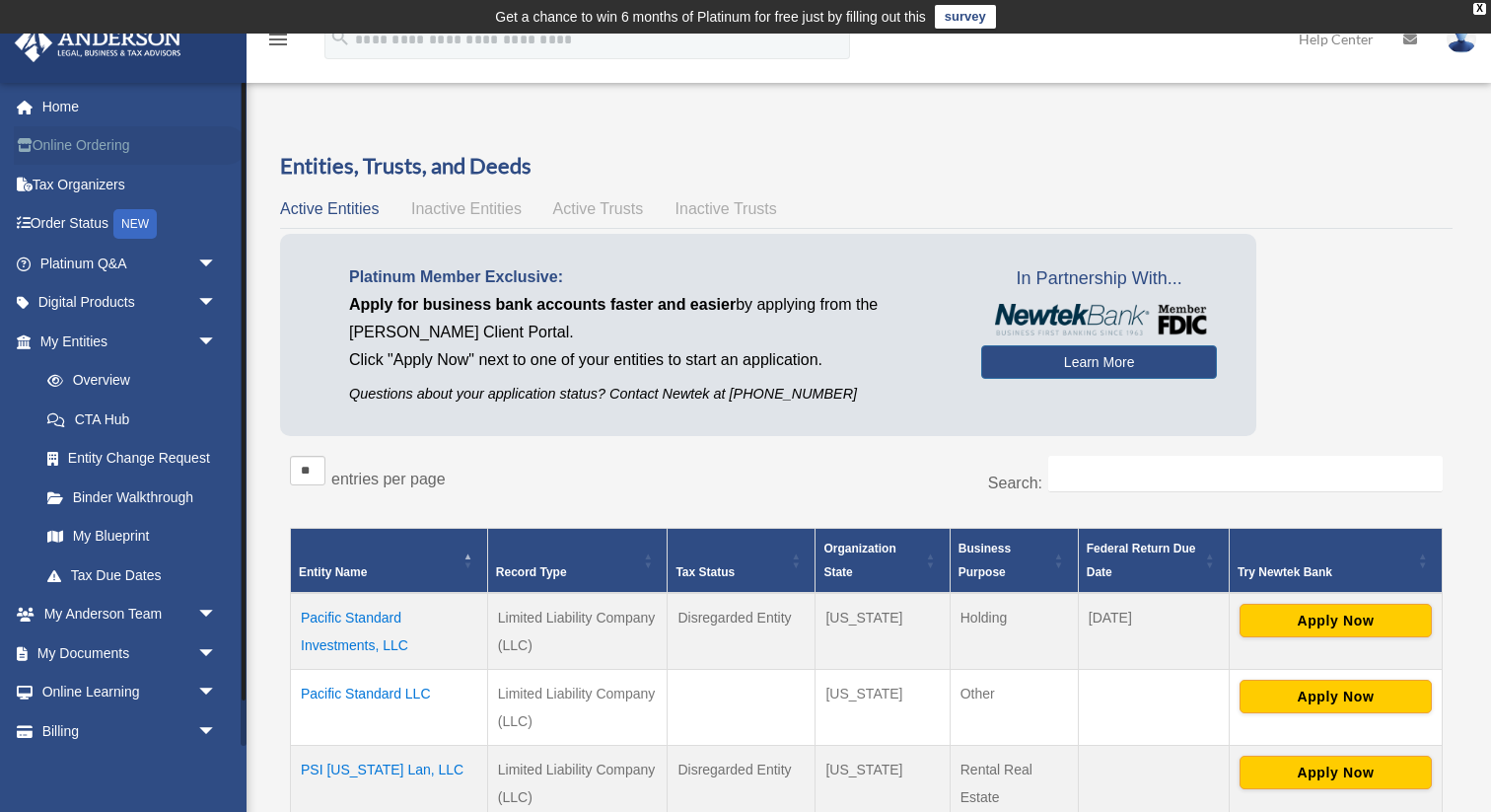
click at [89, 145] on link "Online Ordering" at bounding box center [130, 145] width 233 height 39
